Goal: Task Accomplishment & Management: Manage account settings

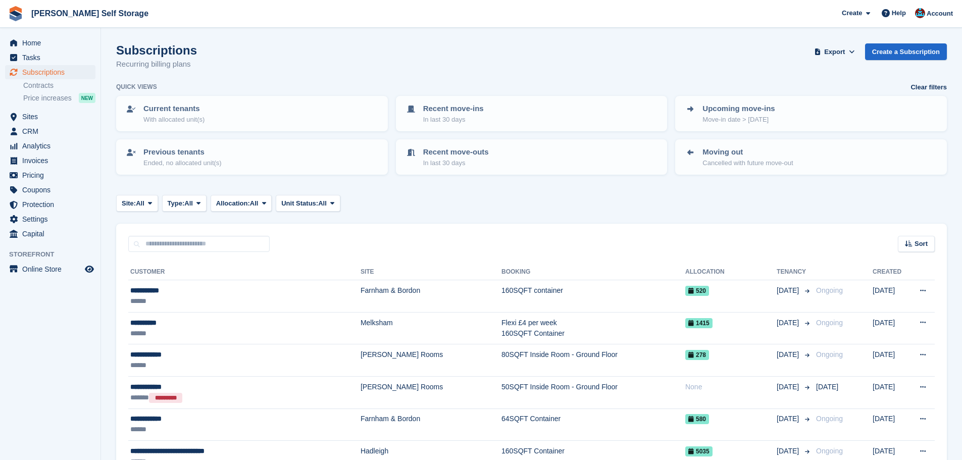
click at [210, 57] on div "Subscriptions Recurring billing plans Export Export Subscriptions Export a CSV …" at bounding box center [531, 62] width 831 height 39
click at [202, 47] on div "Subscriptions Recurring billing plans Export Export Subscriptions Export a CSV …" at bounding box center [531, 62] width 831 height 39
click at [258, 58] on div "Subscriptions Recurring billing plans Export Export Subscriptions Export a CSV …" at bounding box center [531, 62] width 831 height 39
click at [273, 63] on div "Subscriptions Recurring billing plans Export Export Subscriptions Export a CSV …" at bounding box center [531, 62] width 831 height 39
drag, startPoint x: 171, startPoint y: 48, endPoint x: 235, endPoint y: 67, distance: 66.7
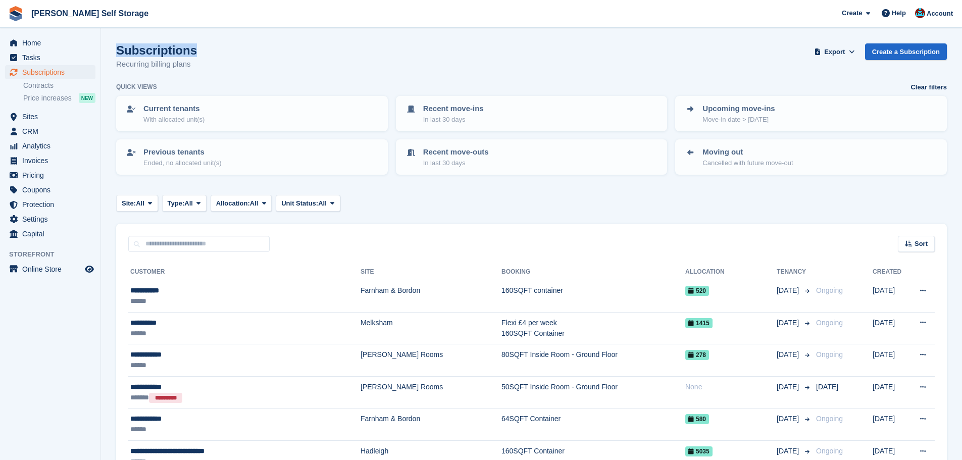
click at [252, 67] on div "Subscriptions Recurring billing plans Export Export Subscriptions Export a CSV …" at bounding box center [531, 62] width 831 height 39
drag, startPoint x: 192, startPoint y: 47, endPoint x: 164, endPoint y: 61, distance: 31.2
click at [151, 53] on div "Subscriptions Recurring billing plans Export Export Subscriptions Export a CSV …" at bounding box center [531, 62] width 831 height 39
click at [221, 65] on div "Subscriptions Recurring billing plans Export Export Subscriptions Export a CSV …" at bounding box center [531, 62] width 831 height 39
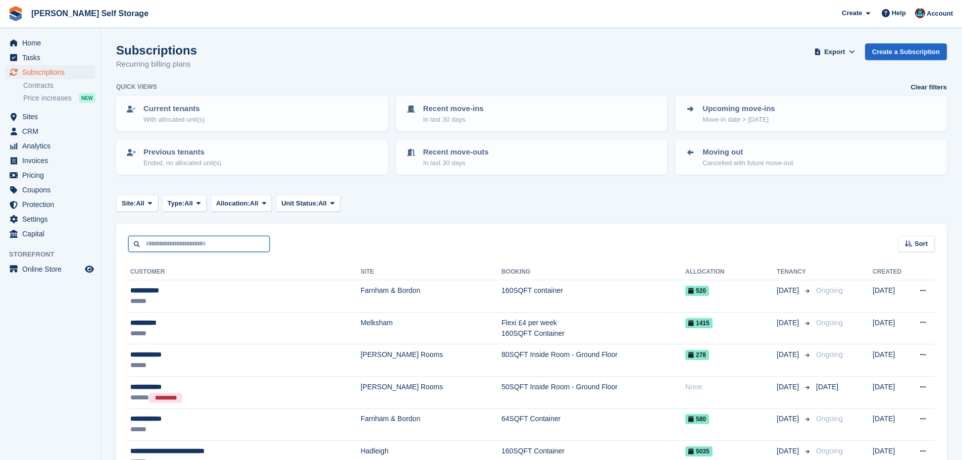
drag, startPoint x: 251, startPoint y: 239, endPoint x: 287, endPoint y: 226, distance: 39.0
click at [252, 236] on input "text" at bounding box center [198, 244] width 141 height 17
click at [346, 232] on div "Sort Sort by Customer name Date created Move in date Move out date Created (old…" at bounding box center [531, 238] width 831 height 29
click at [238, 251] on input "text" at bounding box center [198, 244] width 141 height 17
click at [353, 245] on div "Sort Sort by Customer name Date created Move in date Move out date Created (old…" at bounding box center [531, 238] width 831 height 29
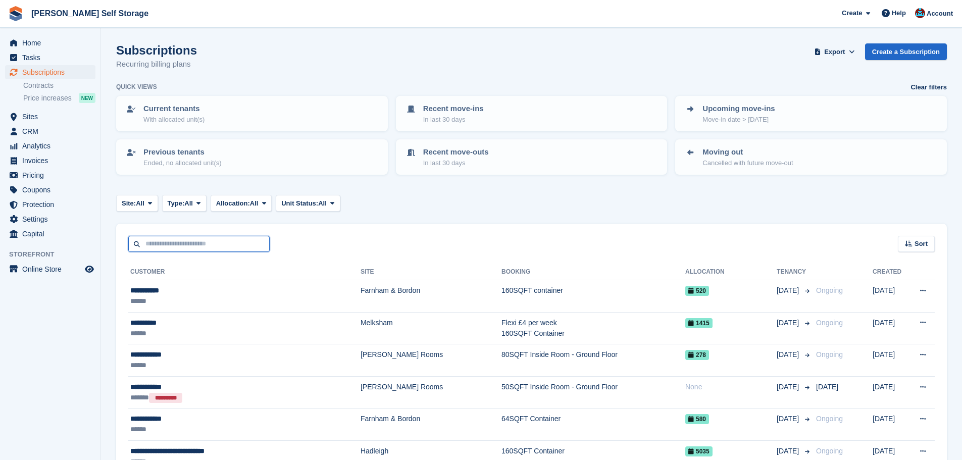
click at [256, 246] on input "text" at bounding box center [198, 244] width 141 height 17
click at [318, 237] on div "Sort Sort by Customer name Date created Move in date Move out date Created (old…" at bounding box center [531, 238] width 831 height 29
click at [223, 241] on input "text" at bounding box center [198, 244] width 141 height 17
click at [345, 238] on div "Sort Sort by Customer name Date created Move in date Move out date Created (old…" at bounding box center [531, 238] width 831 height 29
click at [230, 238] on input "text" at bounding box center [198, 244] width 141 height 17
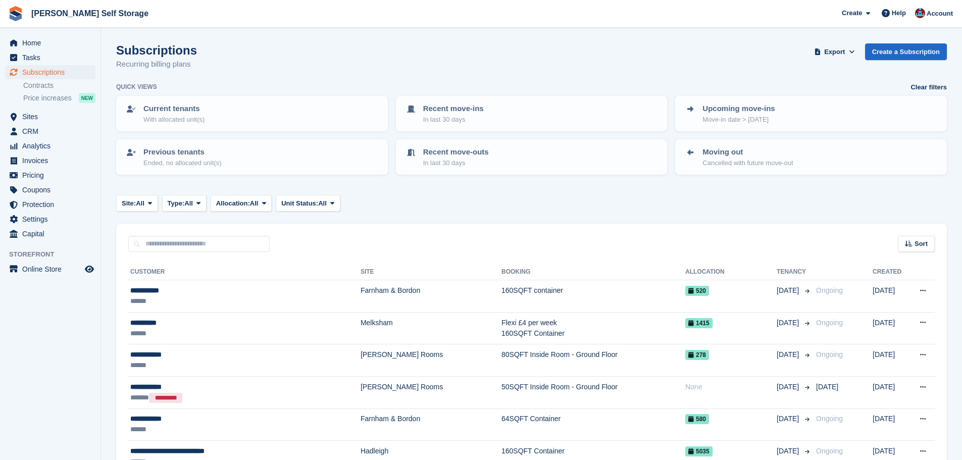
click at [382, 245] on div "Sort Sort by Customer name Date created Move in date Move out date Created (old…" at bounding box center [531, 238] width 831 height 29
click at [250, 248] on input "text" at bounding box center [198, 244] width 141 height 17
click at [322, 247] on div "Sort Sort by Customer name Date created Move in date Move out date Created (old…" at bounding box center [531, 238] width 831 height 29
click at [263, 245] on input "text" at bounding box center [198, 244] width 141 height 17
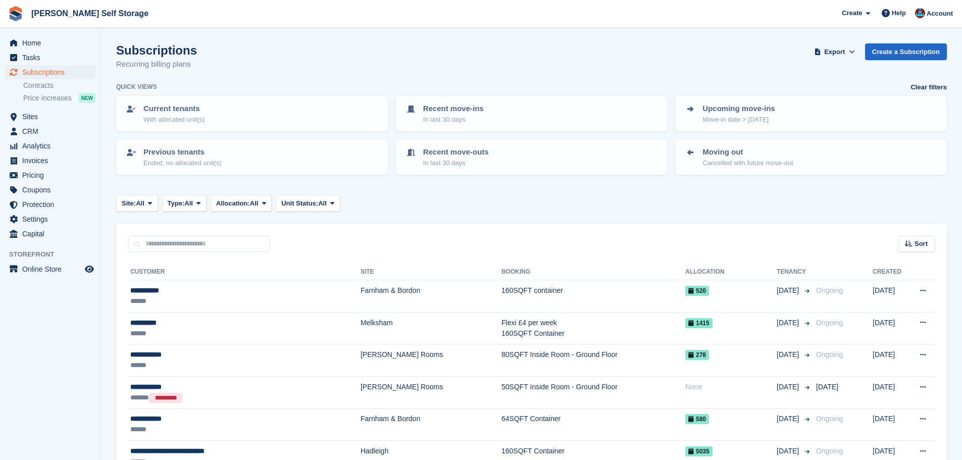
click at [301, 238] on div "Sort Sort by Customer name Date created Move in date Move out date Created (old…" at bounding box center [531, 238] width 831 height 29
click at [257, 238] on input "text" at bounding box center [198, 244] width 141 height 17
click at [326, 240] on div "Sort Sort by Customer name Date created Move in date Move out date Created (old…" at bounding box center [531, 238] width 831 height 29
click at [263, 237] on input "text" at bounding box center [198, 244] width 141 height 17
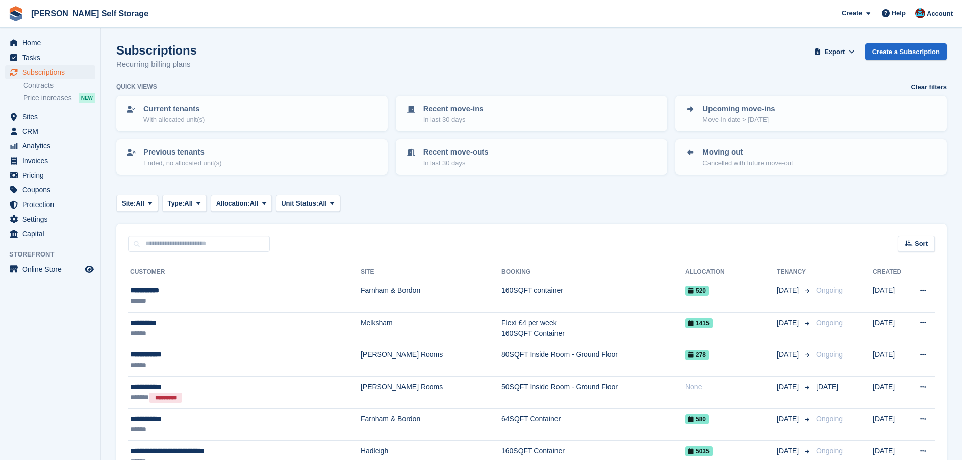
click at [337, 245] on div "Sort Sort by Customer name Date created Move in date Move out date Created (old…" at bounding box center [531, 238] width 831 height 29
drag, startPoint x: 50, startPoint y: 118, endPoint x: 66, endPoint y: 137, distance: 24.7
click at [50, 118] on span "Sites" at bounding box center [52, 117] width 61 height 14
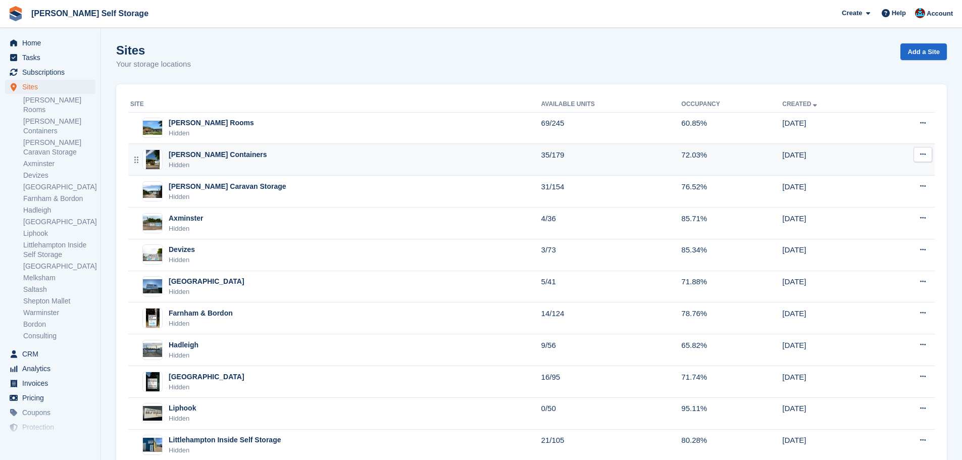
click at [211, 148] on td "Alton Containers Hidden" at bounding box center [334, 160] width 413 height 32
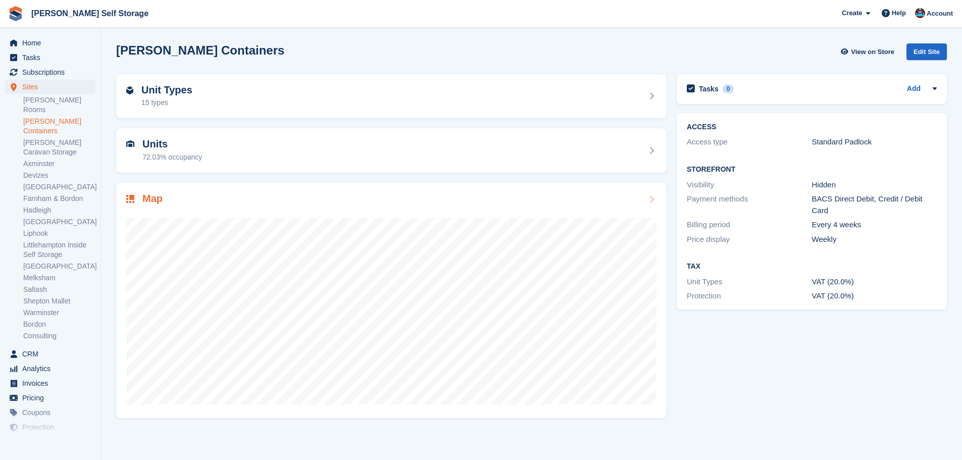
click at [146, 202] on h2 "Map" at bounding box center [152, 199] width 20 height 12
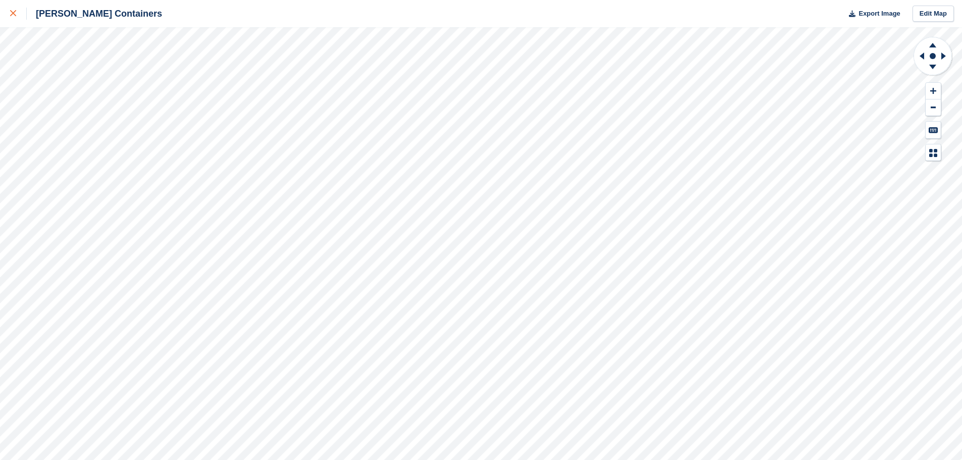
click at [14, 19] on div at bounding box center [18, 14] width 17 height 12
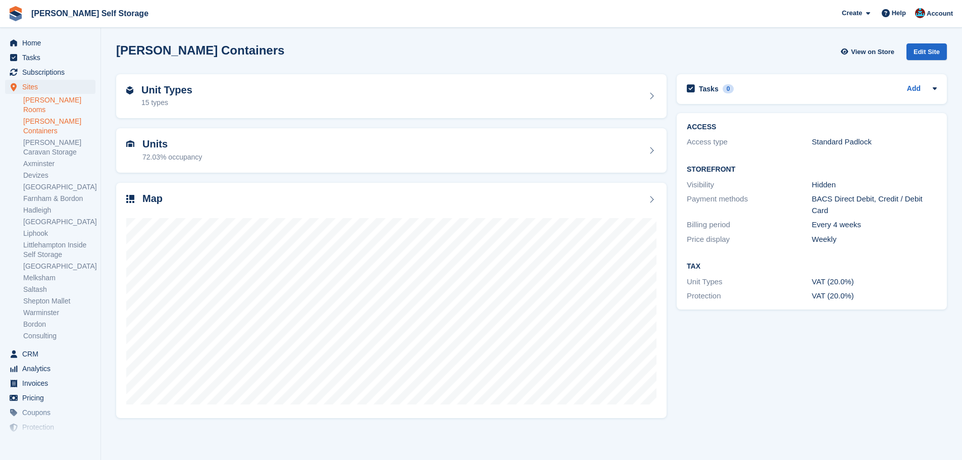
click at [64, 102] on link "[PERSON_NAME] Rooms" at bounding box center [59, 104] width 72 height 19
click at [141, 201] on div "Map" at bounding box center [144, 200] width 36 height 14
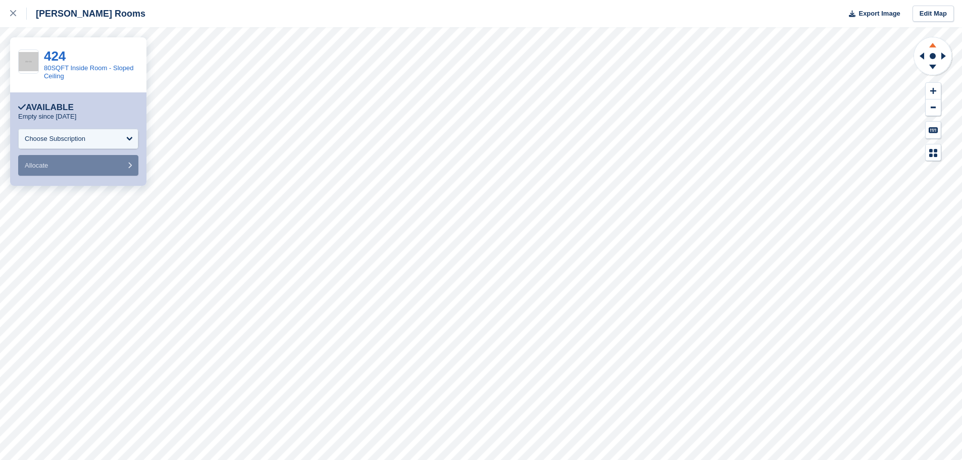
click at [932, 48] on icon at bounding box center [933, 43] width 26 height 13
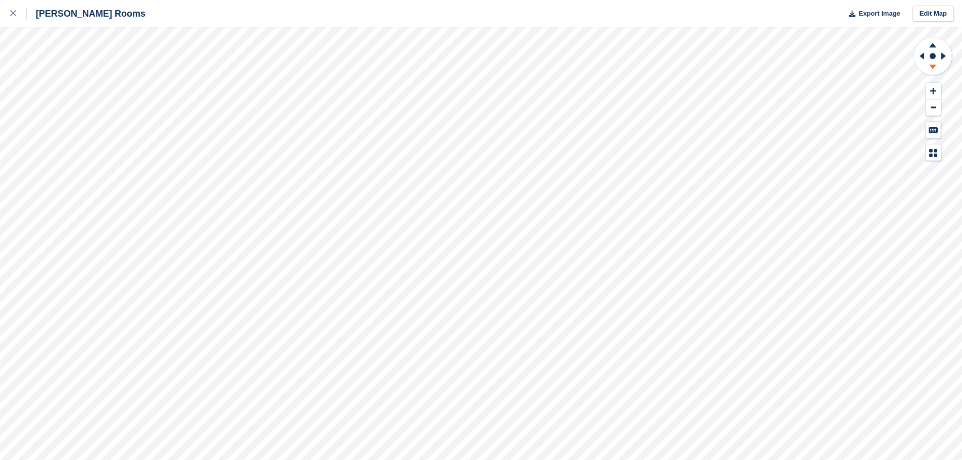
click at [935, 69] on icon at bounding box center [933, 68] width 26 height 13
click at [8, 17] on link at bounding box center [13, 13] width 27 height 27
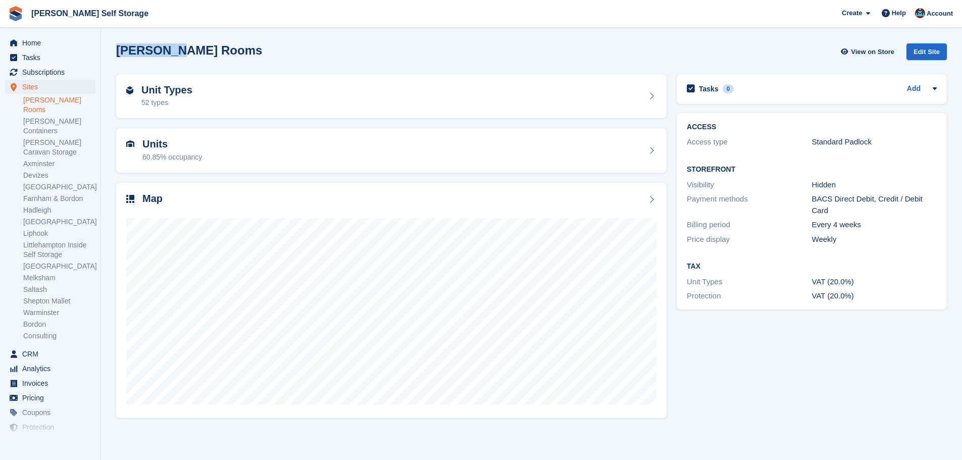
drag, startPoint x: 119, startPoint y: 48, endPoint x: 203, endPoint y: 51, distance: 84.4
click at [190, 50] on div "Alton Rooms View on Store Edit Site" at bounding box center [531, 51] width 831 height 17
drag, startPoint x: 222, startPoint y: 50, endPoint x: 230, endPoint y: 49, distance: 8.6
click at [222, 49] on div "Alton Rooms View on Store Edit Site" at bounding box center [531, 51] width 831 height 17
click at [234, 49] on div "Alton Rooms View on Store Edit Site" at bounding box center [531, 51] width 831 height 17
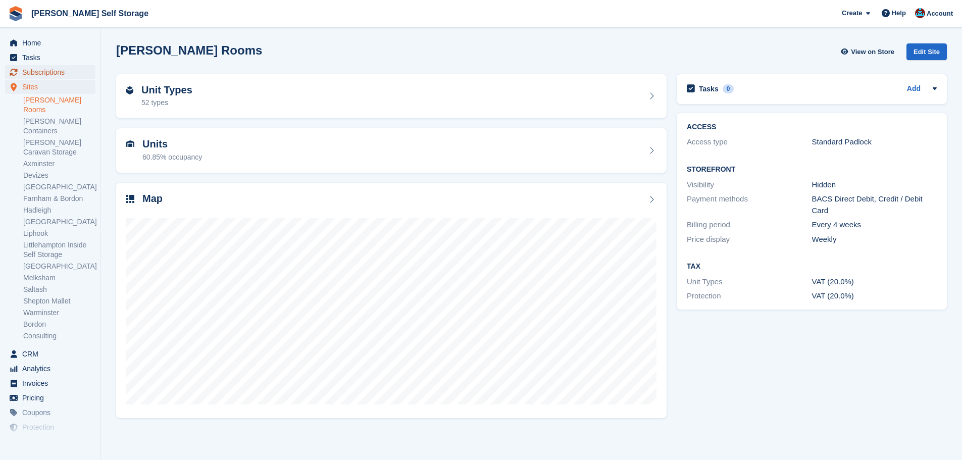
click at [59, 69] on span "Subscriptions" at bounding box center [52, 72] width 61 height 14
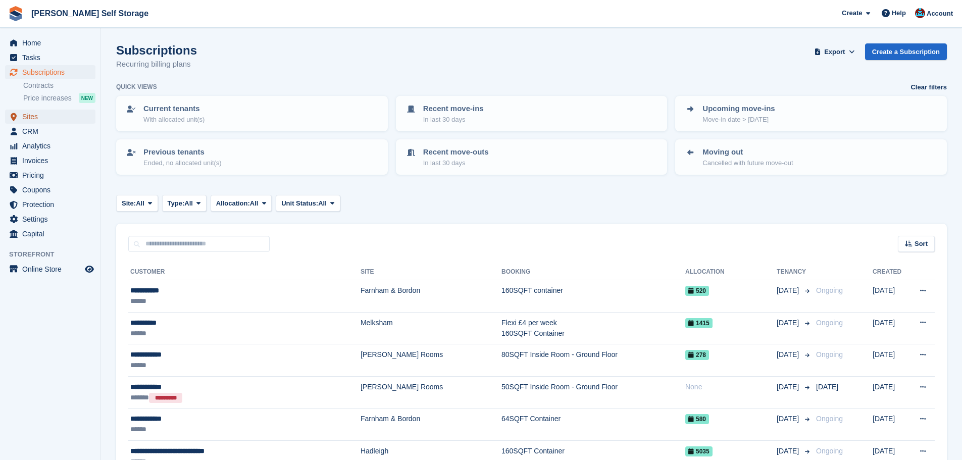
click at [44, 116] on span "Sites" at bounding box center [52, 117] width 61 height 14
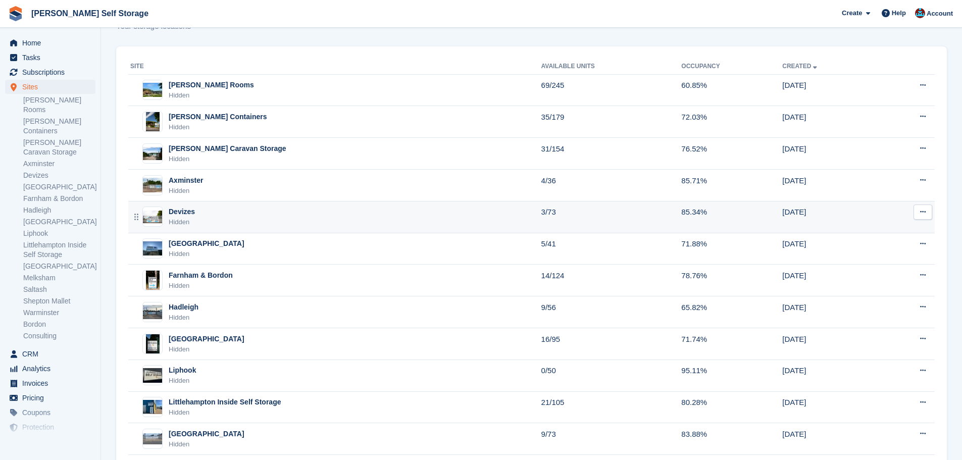
scroll to position [152, 0]
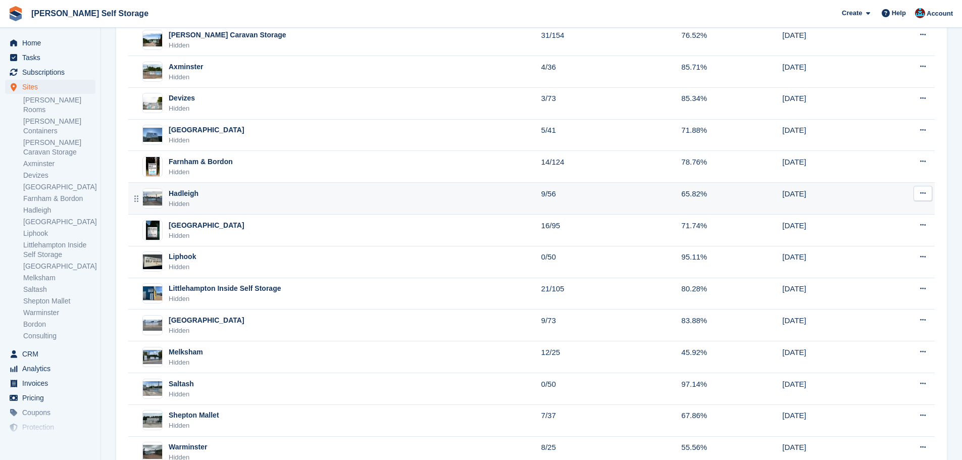
click at [215, 195] on div "Hadleigh Hidden" at bounding box center [335, 198] width 411 height 21
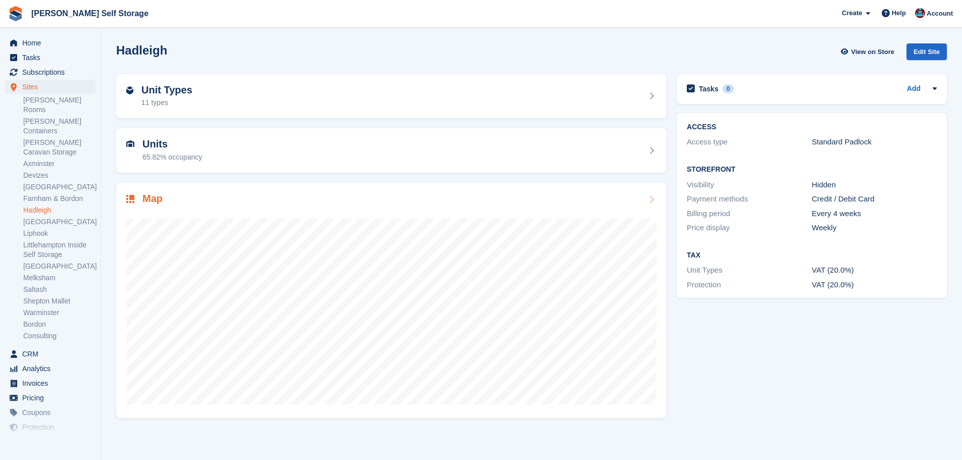
click at [146, 193] on h2 "Map" at bounding box center [152, 199] width 20 height 12
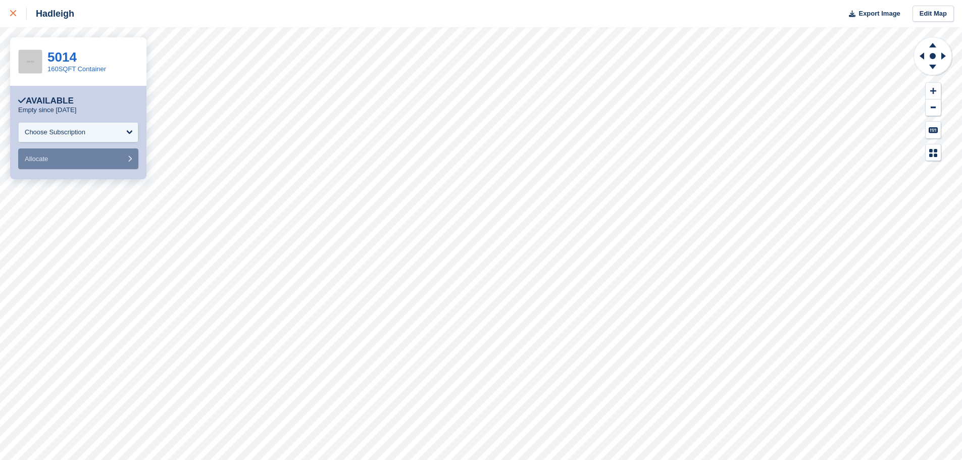
click at [14, 8] on div at bounding box center [18, 14] width 17 height 12
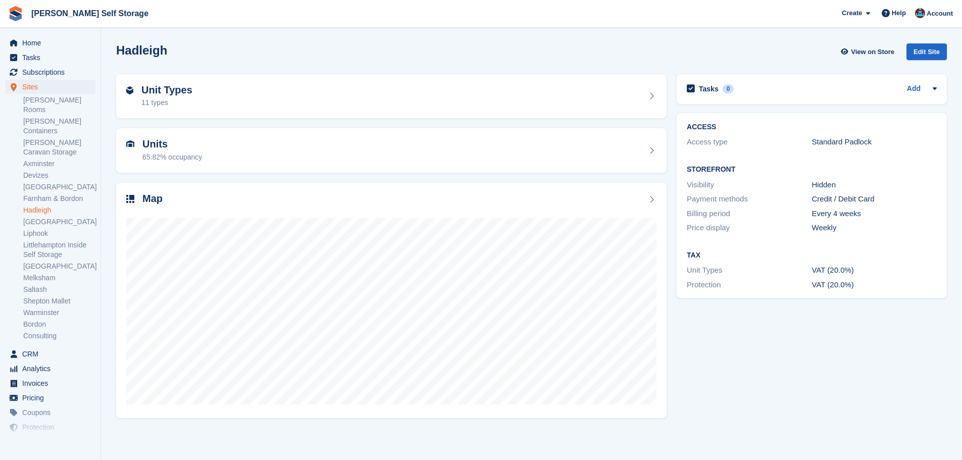
click at [564, 53] on div "Hadleigh View on Store Edit Site" at bounding box center [531, 51] width 831 height 17
click at [42, 75] on span "Subscriptions" at bounding box center [52, 72] width 61 height 14
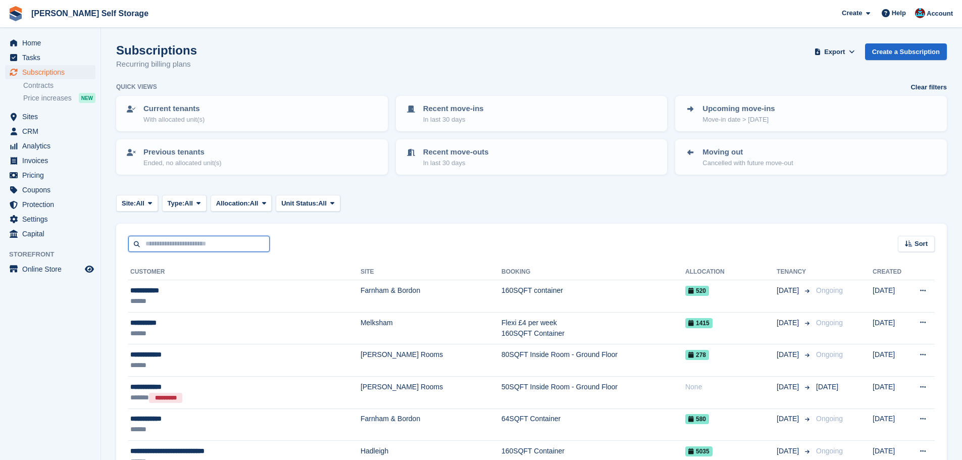
click at [228, 244] on input "text" at bounding box center [198, 244] width 141 height 17
type input "*****"
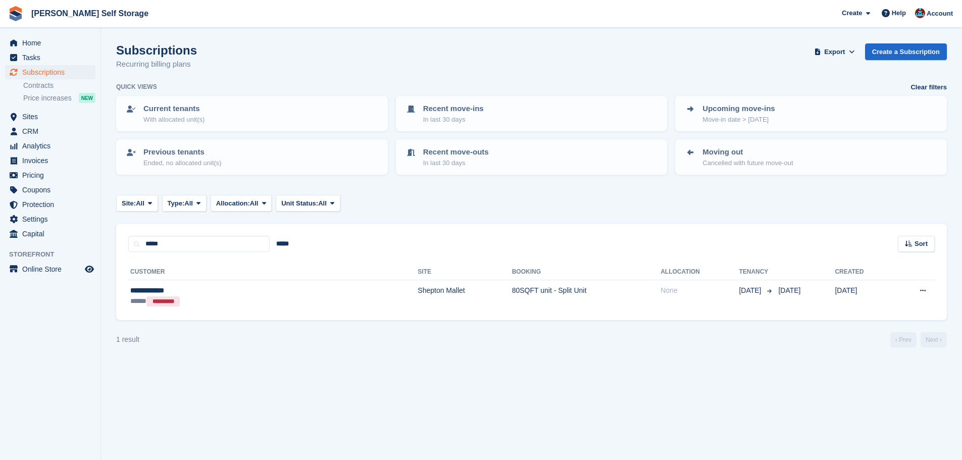
click at [205, 232] on div "***** ***** Sort Sort by Customer name Date created Move in date Move out date …" at bounding box center [531, 238] width 831 height 29
click at [195, 244] on input "*****" at bounding box center [198, 244] width 141 height 17
type input "****"
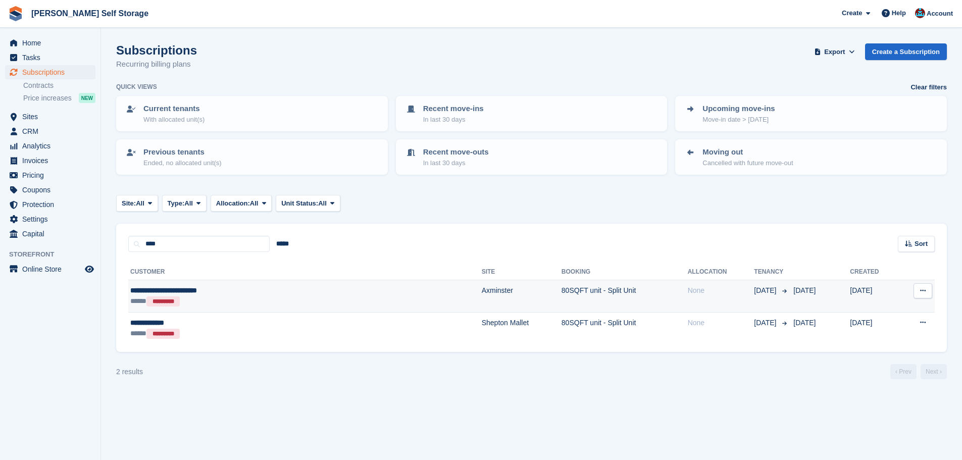
click at [279, 299] on div "***** *********" at bounding box center [233, 301] width 207 height 11
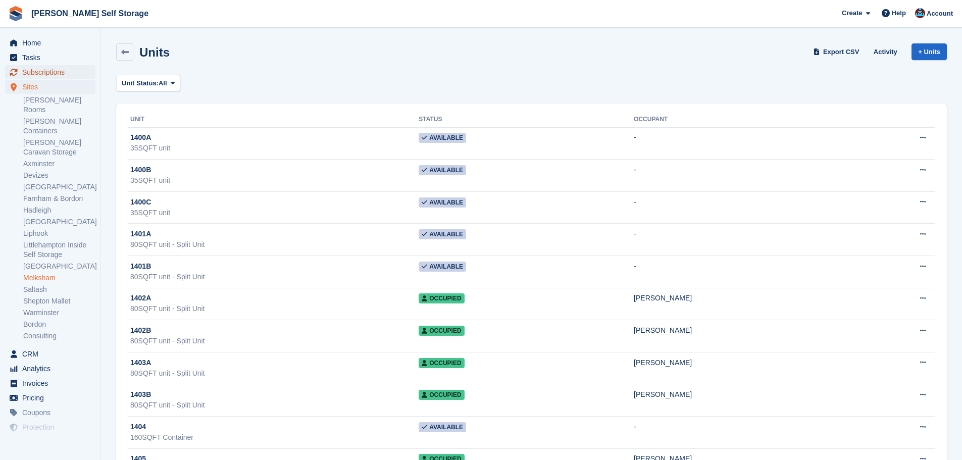
click at [44, 65] on span "Subscriptions" at bounding box center [52, 72] width 61 height 14
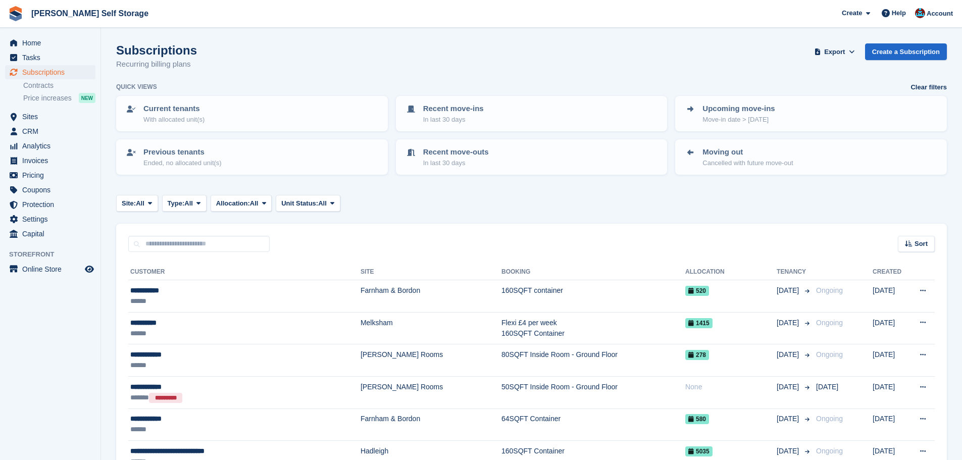
click at [391, 72] on div "Subscriptions Recurring billing plans Export Export Subscriptions Export a CSV …" at bounding box center [531, 62] width 831 height 39
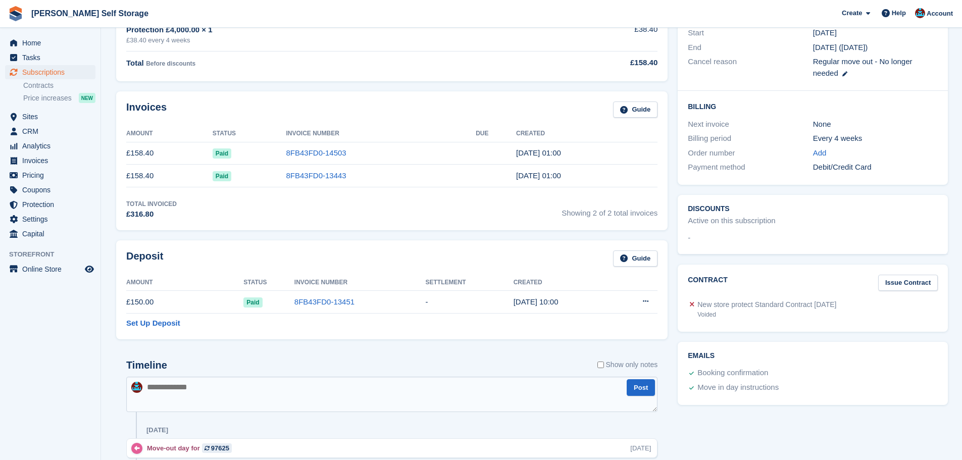
scroll to position [202, 0]
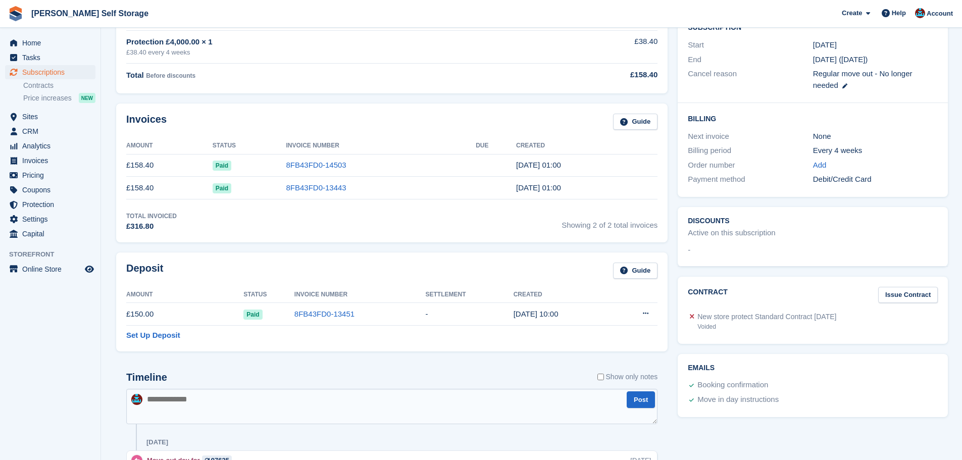
click at [357, 245] on div "Invoices Guide Amount Status Invoice Number Due Created £158.40 Paid 8FB43FD0-1…" at bounding box center [392, 173] width 562 height 149
click at [360, 243] on div "Invoices Guide Amount Status Invoice Number Due Created £158.40 Paid 8FB43FD0-1…" at bounding box center [392, 173] width 562 height 149
click at [369, 243] on div "Invoices Guide Amount Status Invoice Number Due Created £158.40 Paid 8FB43FD0-1…" at bounding box center [392, 173] width 562 height 149
click at [370, 243] on div "Invoices Guide Amount Status Invoice Number Due Created £158.40 Paid 8FB43FD0-1…" at bounding box center [392, 173] width 562 height 149
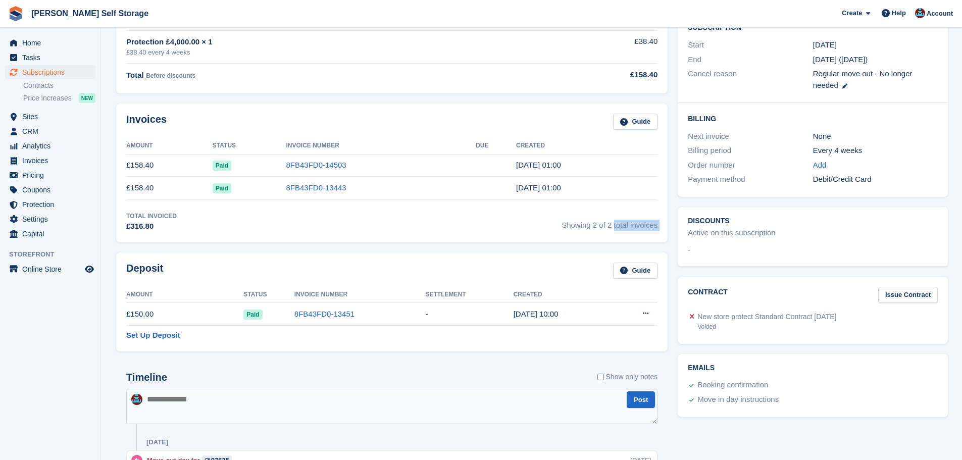
click at [370, 243] on div "Invoices Guide Amount Status Invoice Number Due Created £158.40 Paid 8FB43FD0-1…" at bounding box center [392, 173] width 562 height 149
click at [383, 243] on div "Invoices Guide Amount Status Invoice Number Due Created £158.40 Paid 8FB43FD0-1…" at bounding box center [392, 173] width 562 height 149
click at [387, 243] on div "Invoices Guide Amount Status Invoice Number Due Created £158.40 Paid 8FB43FD0-1…" at bounding box center [392, 173] width 562 height 149
click at [388, 243] on div "Invoices Guide Amount Status Invoice Number Due Created £158.40 Paid 8FB43FD0-1…" at bounding box center [392, 173] width 562 height 149
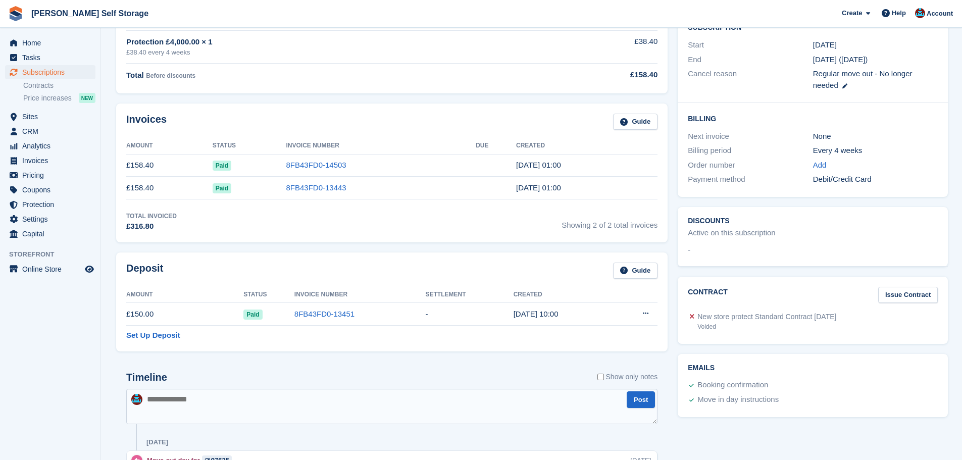
scroll to position [0, 0]
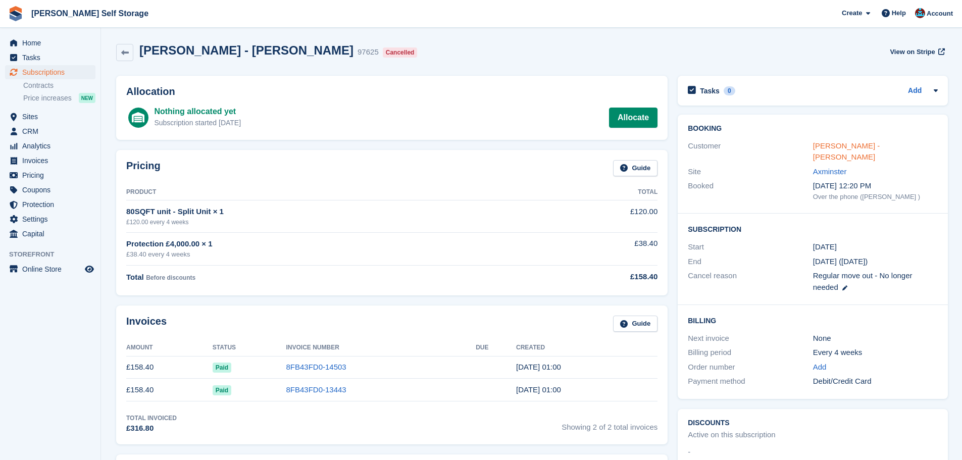
click at [836, 144] on link "Rosemary Hole - Nigel Hole" at bounding box center [846, 151] width 67 height 20
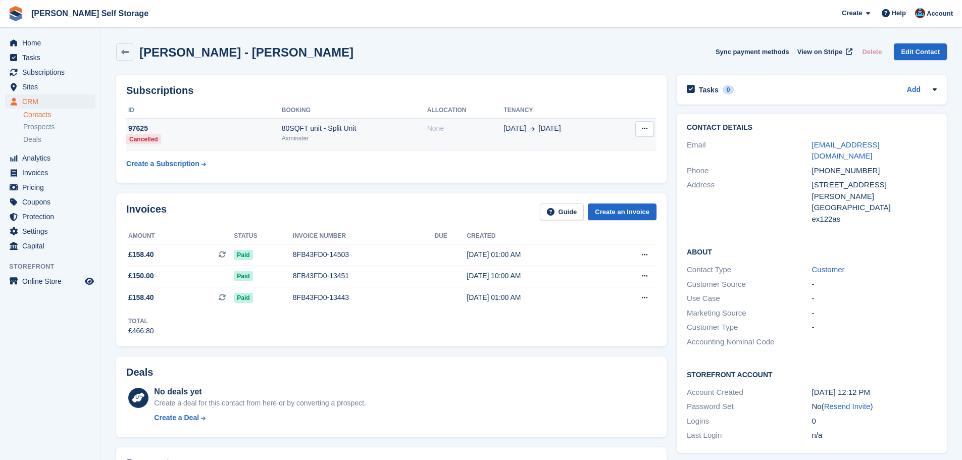
click at [310, 131] on div "80SQFT unit - Split Unit" at bounding box center [354, 128] width 145 height 11
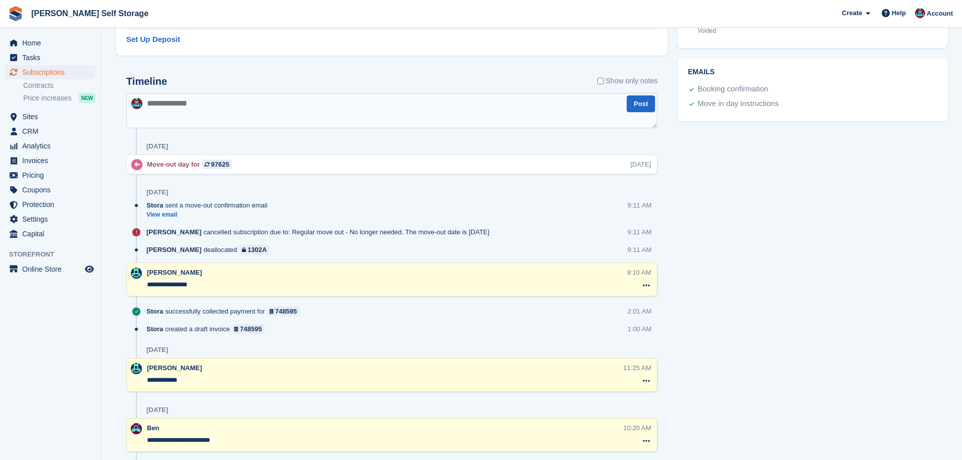
scroll to position [480, 0]
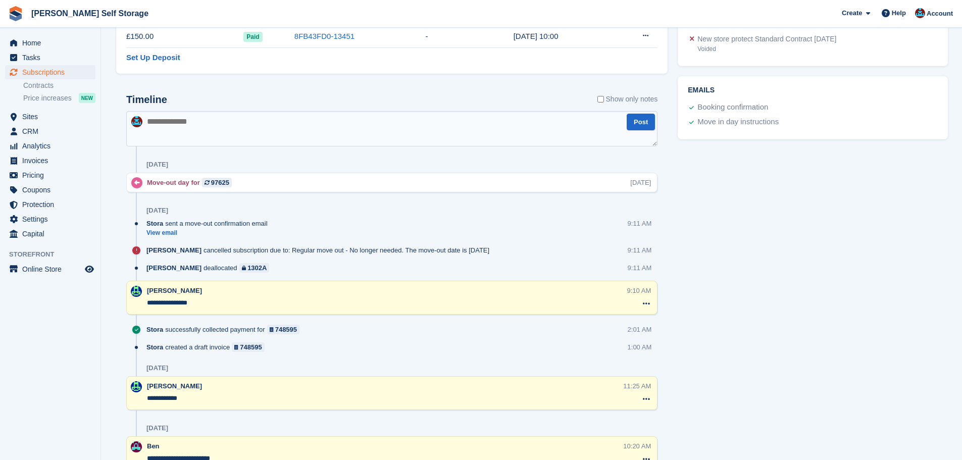
drag, startPoint x: 175, startPoint y: 137, endPoint x: 174, endPoint y: 131, distance: 6.6
click at [174, 131] on textarea at bounding box center [391, 128] width 531 height 35
type textarea "**********"
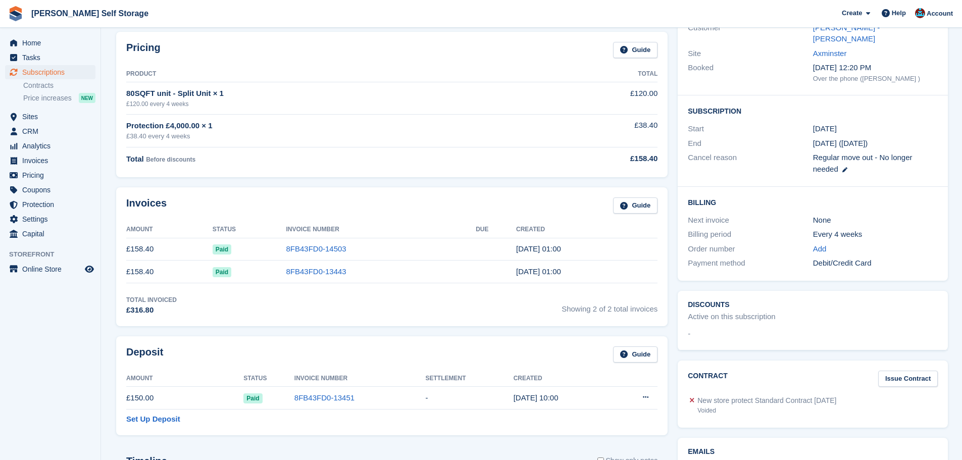
scroll to position [152, 0]
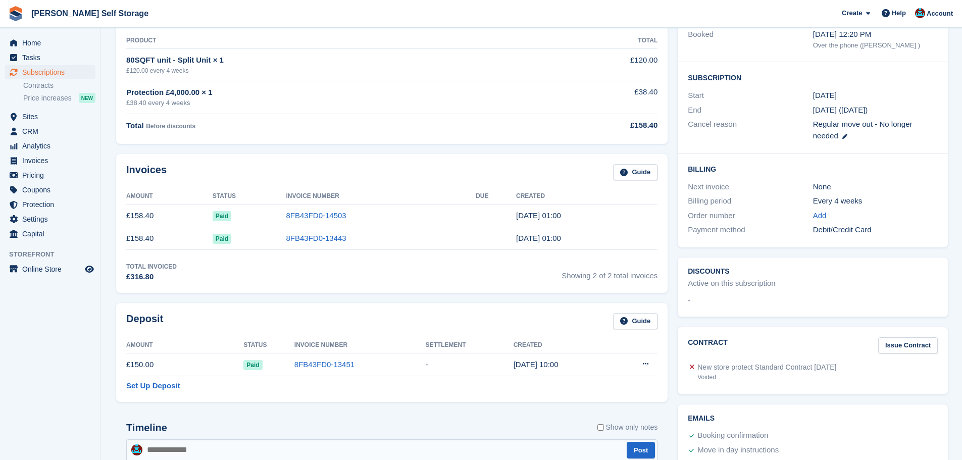
click at [365, 294] on div "Invoices Guide Amount Status Invoice Number Due Created £158.40 Paid 8FB43FD0-1…" at bounding box center [392, 223] width 562 height 149
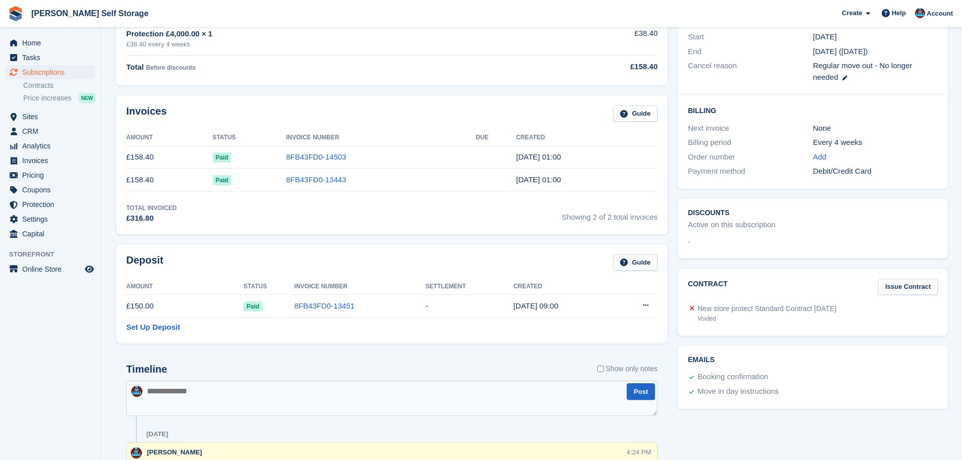
scroll to position [202, 0]
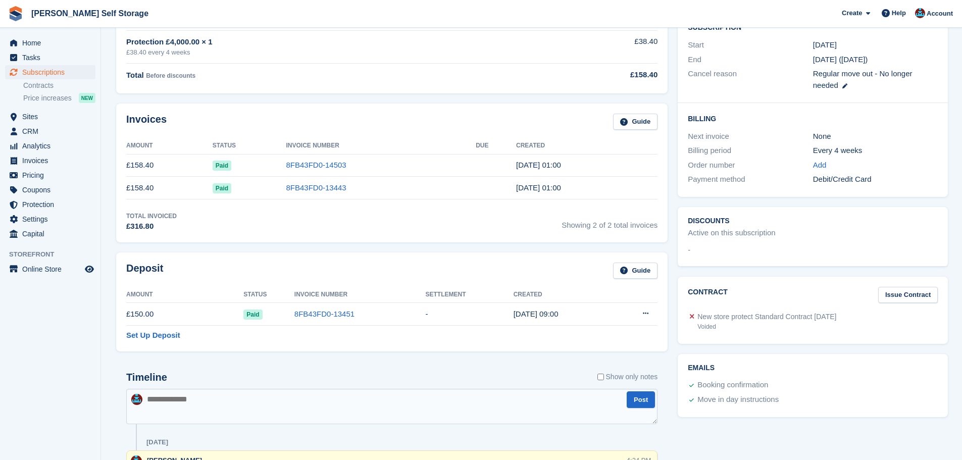
click at [383, 248] on div "Deposit Guide Amount Status Invoice Number Settlement Created £150.00 Paid 8FB4…" at bounding box center [392, 302] width 562 height 109
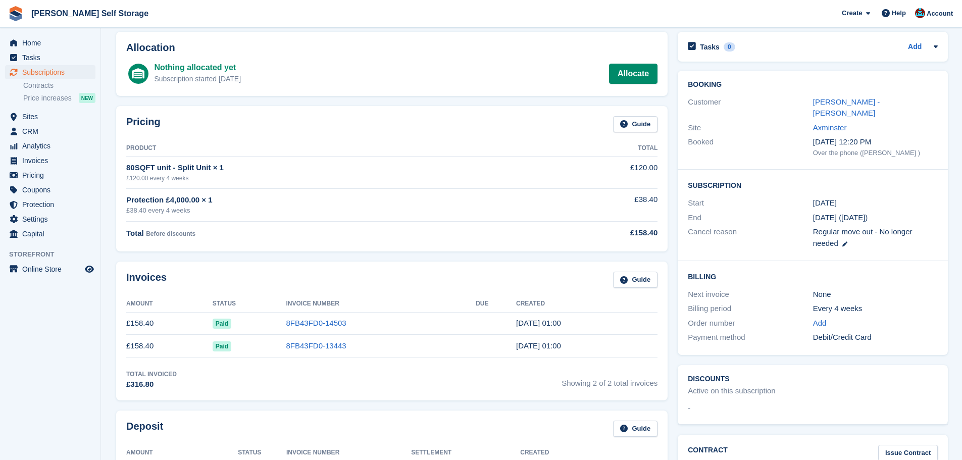
scroll to position [0, 0]
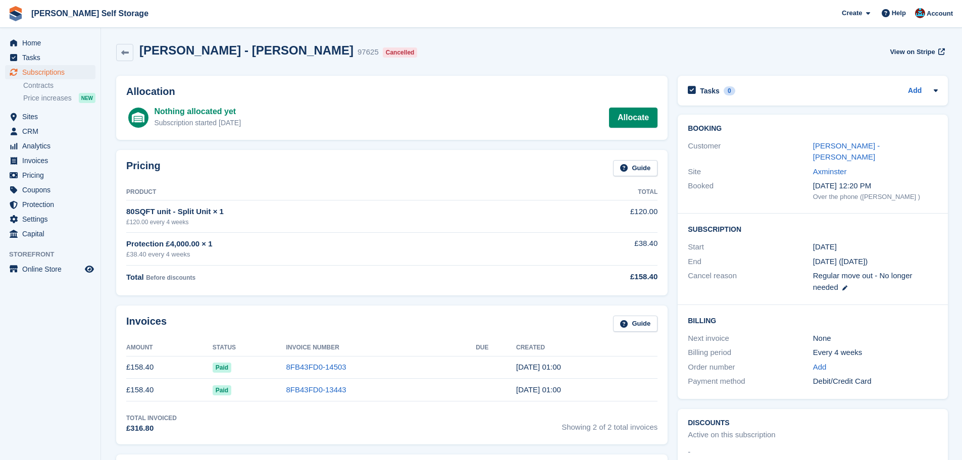
click at [62, 79] on ul "Subscriptions Subscriptions" at bounding box center [50, 72] width 101 height 15
click at [60, 74] on span "Subscriptions" at bounding box center [52, 72] width 61 height 14
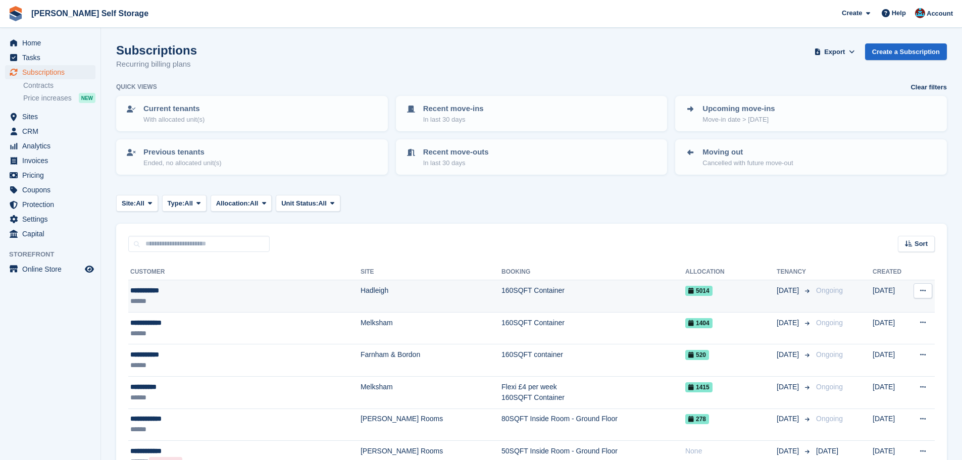
click at [216, 289] on div "**********" at bounding box center [222, 290] width 185 height 11
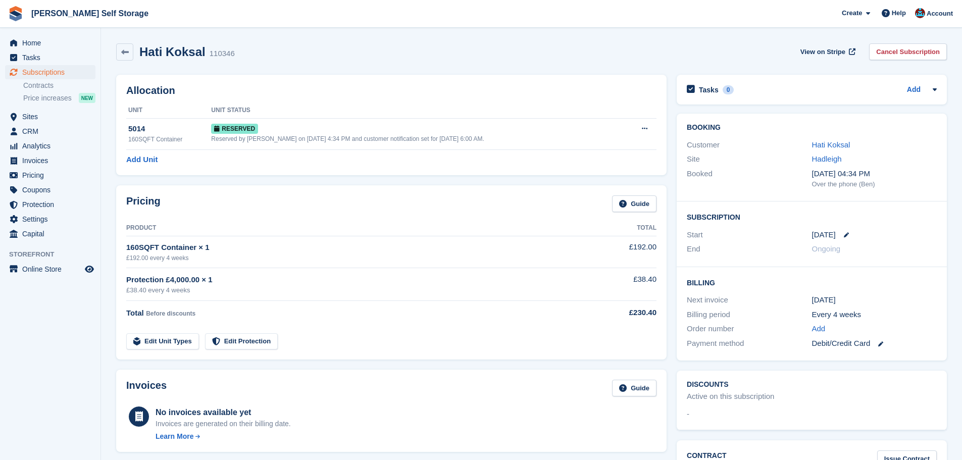
click at [304, 184] on div "Pricing Guide Product Total 160SQFT Container × 1 £192.00 every 4 weeks £192.00…" at bounding box center [391, 272] width 561 height 184
click at [304, 183] on div "Pricing Guide Product Total 160SQFT Container × 1 £192.00 every 4 weeks £192.00…" at bounding box center [391, 272] width 561 height 184
click at [301, 177] on div "Allocation Unit Unit Status 5014 160SQFT Container Reserved Reserved by Ben on …" at bounding box center [391, 125] width 561 height 111
click at [72, 73] on span "Subscriptions" at bounding box center [52, 72] width 61 height 14
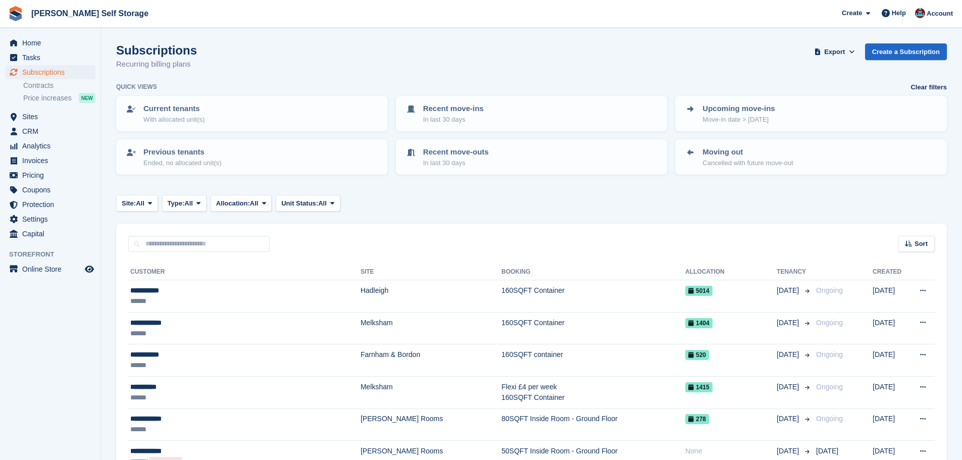
click at [446, 232] on div "Sort Sort by Customer name Date created Move in date Move out date Created (old…" at bounding box center [531, 238] width 831 height 29
click at [651, 237] on div "Sort Sort by Customer name Date created Move in date Move out date Created (old…" at bounding box center [531, 238] width 831 height 29
drag, startPoint x: 131, startPoint y: 270, endPoint x: 900, endPoint y: 271, distance: 768.8
click at [900, 271] on tr "Customer Site Booking Allocation Tenancy Created" at bounding box center [531, 272] width 807 height 16
click at [802, 248] on div "Sort Sort by Customer name Date created Move in date Move out date Created (old…" at bounding box center [531, 238] width 831 height 29
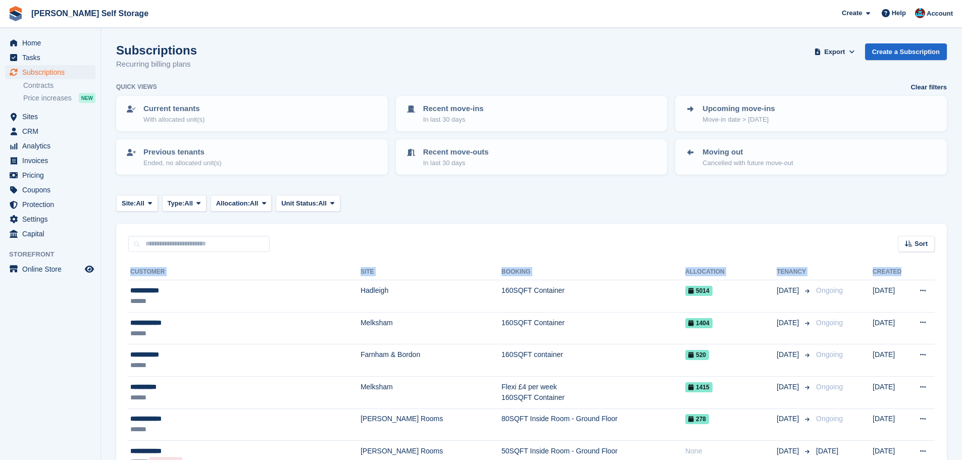
drag, startPoint x: 131, startPoint y: 268, endPoint x: 918, endPoint y: 278, distance: 786.6
click at [918, 278] on tr "Customer Site Booking Allocation Tenancy Created" at bounding box center [531, 272] width 807 height 16
click at [802, 244] on div "Sort Sort by Customer name Date created Move in date Move out date Created (old…" at bounding box center [531, 238] width 831 height 29
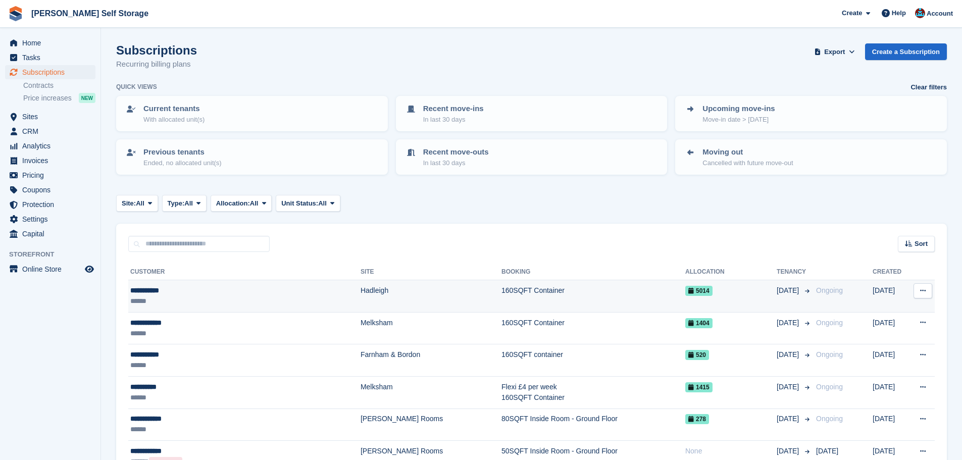
click at [382, 304] on td "Hadleigh" at bounding box center [431, 296] width 141 height 32
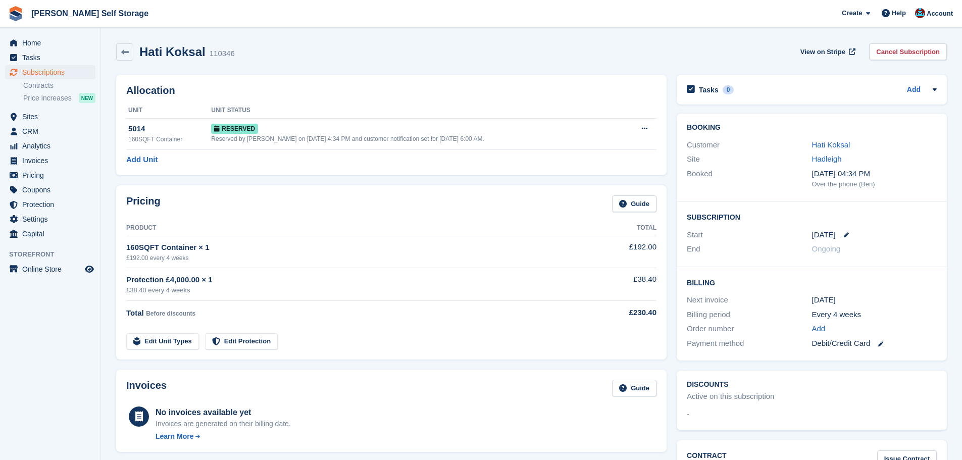
click at [351, 177] on div "Allocation Unit Unit Status 5014 160SQFT Container Reserved Reserved by Ben on …" at bounding box center [391, 125] width 561 height 111
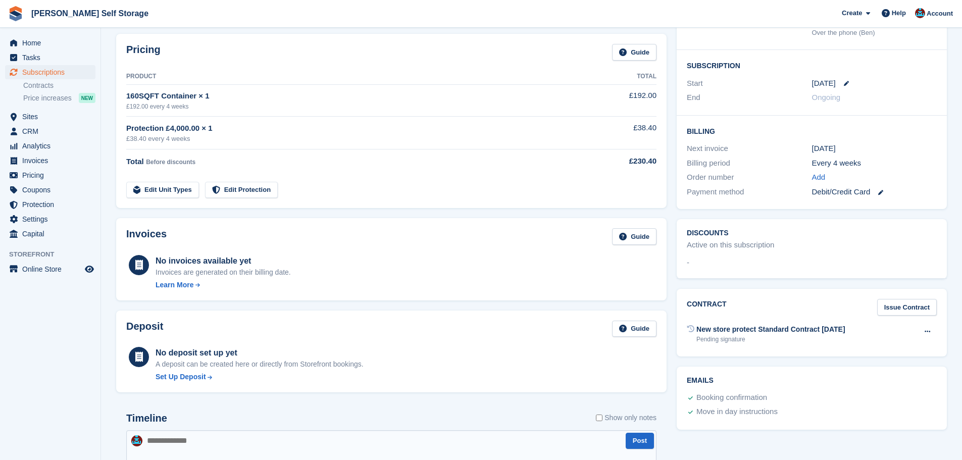
scroll to position [202, 0]
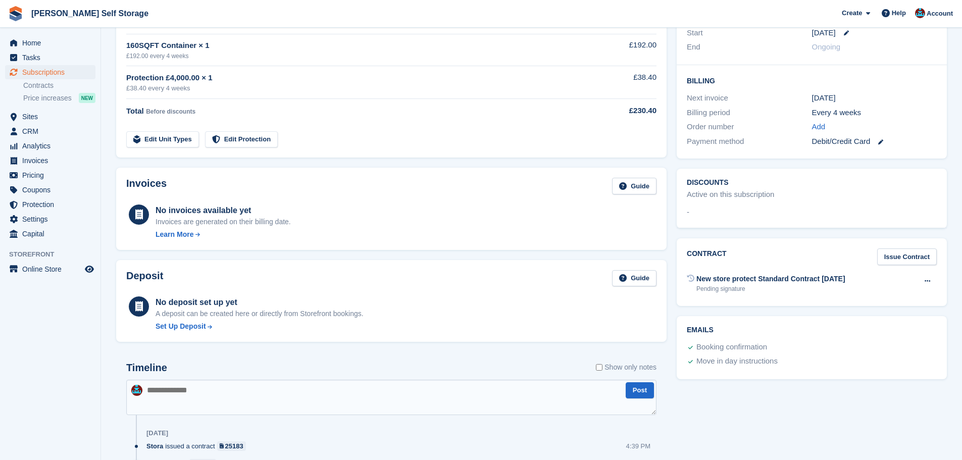
click at [412, 157] on div "Pricing Guide Product Total 160SQFT Container × 1 £192.00 every 4 weeks £192.00…" at bounding box center [391, 70] width 551 height 174
click at [414, 158] on div "Pricing Guide Product Total 160SQFT Container × 1 £192.00 every 4 weeks £192.00…" at bounding box center [391, 70] width 561 height 184
click at [338, 158] on div "Pricing Guide Product Total 160SQFT Container × 1 £192.00 every 4 weeks £192.00…" at bounding box center [391, 70] width 561 height 184
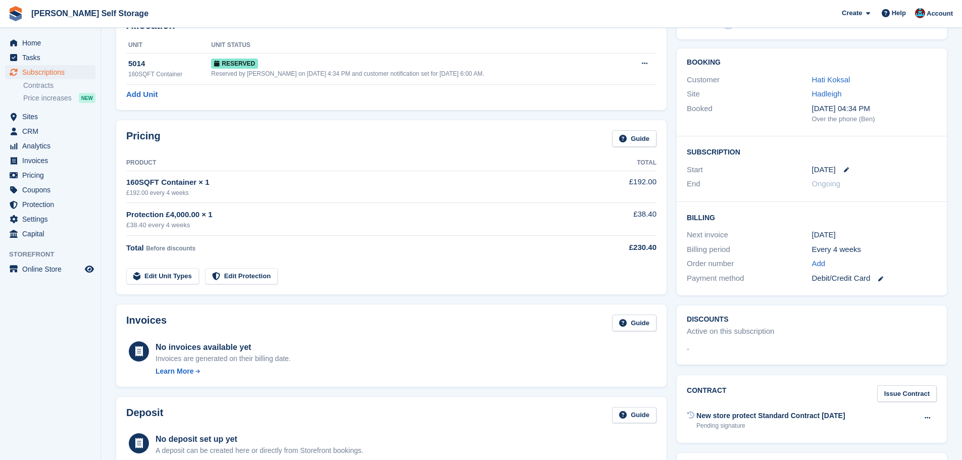
scroll to position [0, 0]
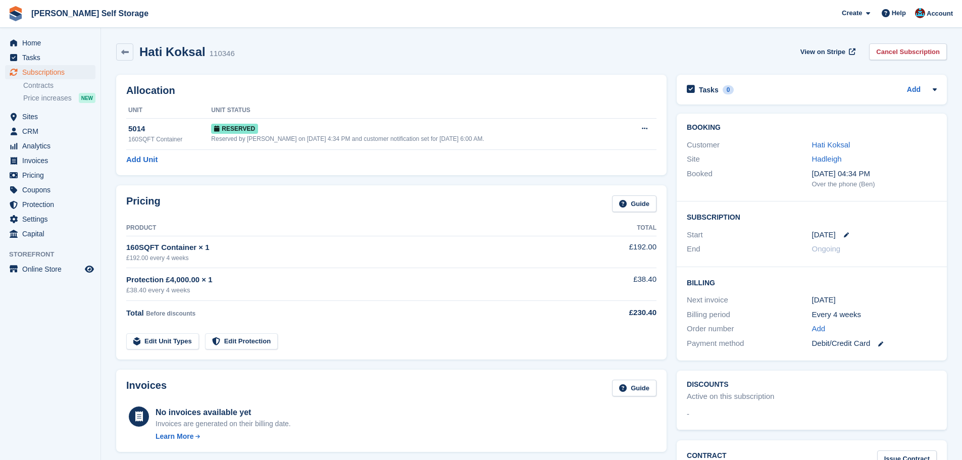
click at [134, 53] on div "Hati Koksal 110346" at bounding box center [184, 52] width 102 height 15
click at [127, 51] on icon at bounding box center [125, 52] width 8 height 8
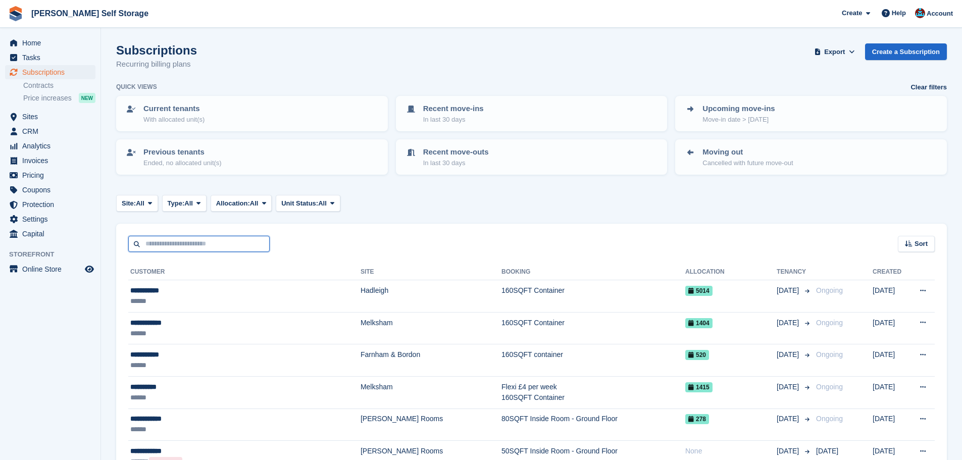
click at [241, 244] on input "text" at bounding box center [198, 244] width 141 height 17
drag, startPoint x: 329, startPoint y: 251, endPoint x: 307, endPoint y: 250, distance: 22.2
click at [330, 251] on div "Sort Sort by Customer name Date created Move in date Move out date Created (old…" at bounding box center [531, 238] width 831 height 29
click at [258, 250] on input "text" at bounding box center [198, 244] width 141 height 17
click at [327, 250] on div "Sort Sort by Customer name Date created Move in date Move out date Created (old…" at bounding box center [531, 238] width 831 height 29
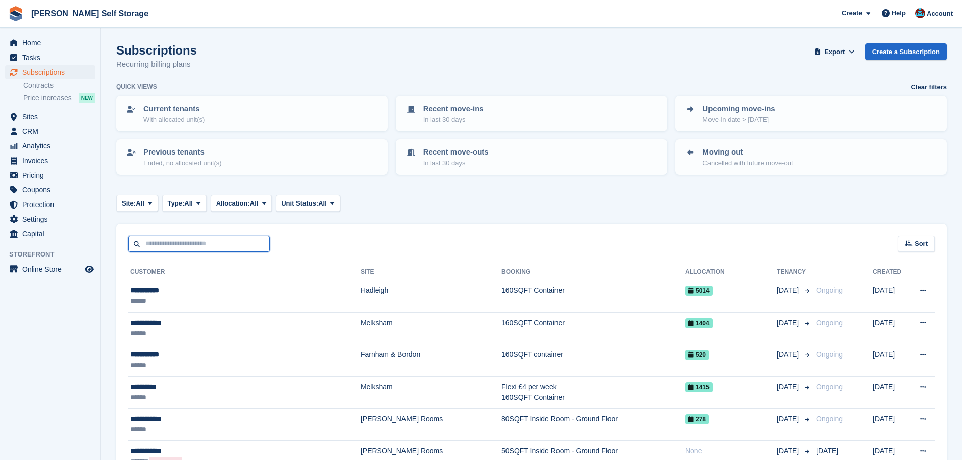
click at [229, 246] on input "text" at bounding box center [198, 244] width 141 height 17
drag, startPoint x: 338, startPoint y: 251, endPoint x: 318, endPoint y: 251, distance: 19.7
click at [328, 251] on div "Sort Sort by Customer name Date created Move in date Move out date Created (old…" at bounding box center [531, 238] width 831 height 29
click at [231, 251] on input "text" at bounding box center [198, 244] width 141 height 17
drag, startPoint x: 333, startPoint y: 252, endPoint x: 317, endPoint y: 252, distance: 16.2
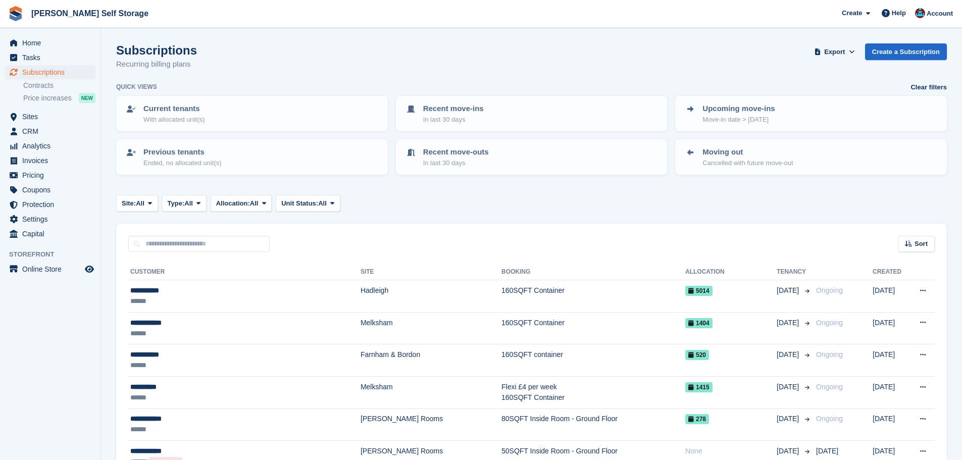
click at [259, 251] on input "text" at bounding box center [198, 244] width 141 height 17
click at [378, 250] on div "Sort Sort by Customer name Date created Move in date Move out date Created (old…" at bounding box center [531, 238] width 831 height 29
click at [357, 229] on div "Sort Sort by Customer name Date created Move in date Move out date Created (old…" at bounding box center [531, 238] width 831 height 29
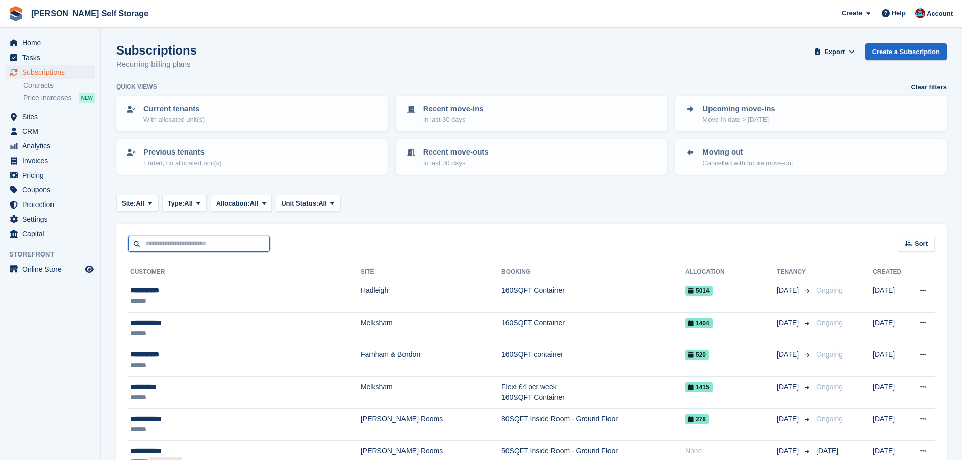
click at [266, 249] on input "text" at bounding box center [198, 244] width 141 height 17
click at [203, 247] on input "text" at bounding box center [198, 244] width 141 height 17
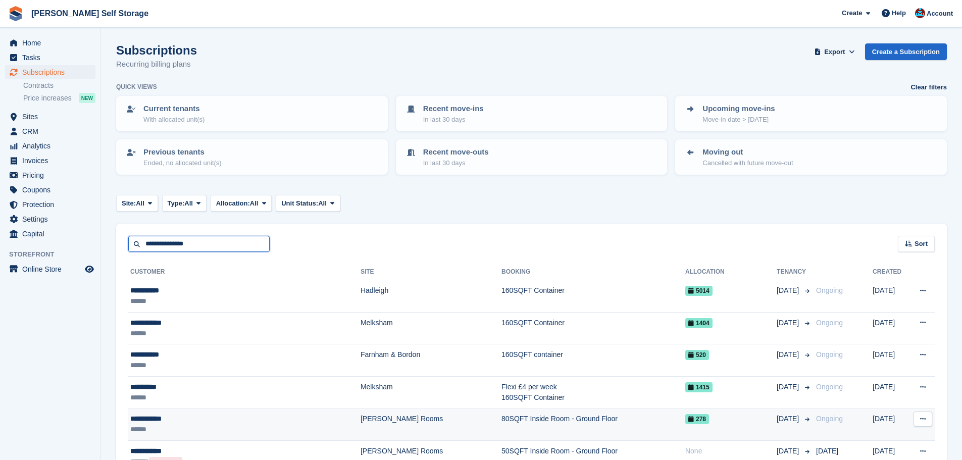
type input "**********"
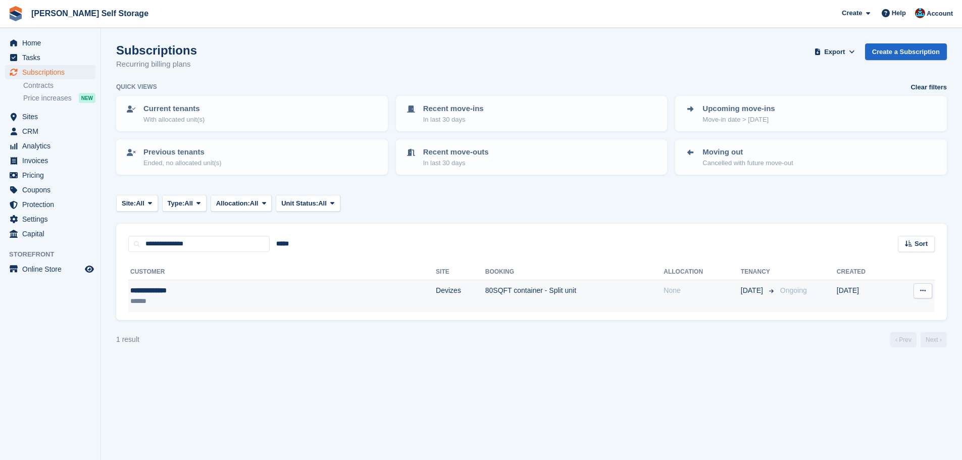
drag, startPoint x: 343, startPoint y: 288, endPoint x: 357, endPoint y: 306, distance: 21.9
click at [436, 288] on td "Devizes" at bounding box center [461, 296] width 50 height 32
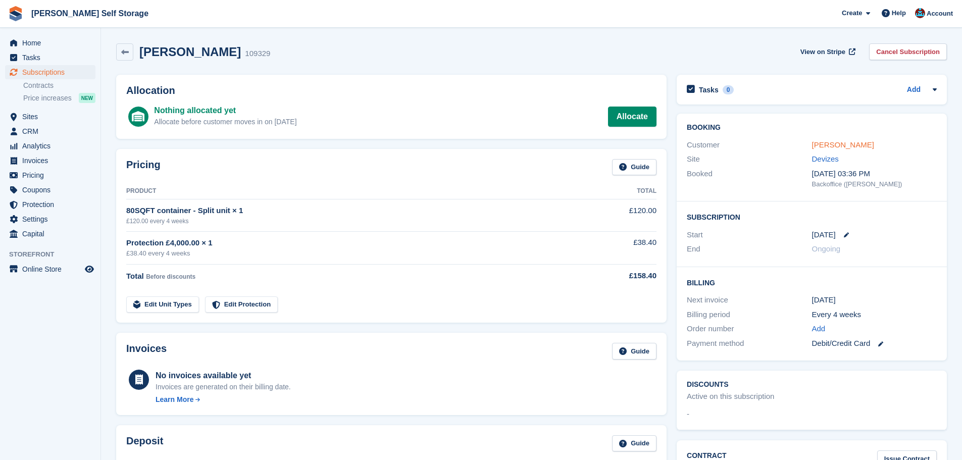
click at [845, 141] on link "[PERSON_NAME]" at bounding box center [843, 144] width 62 height 9
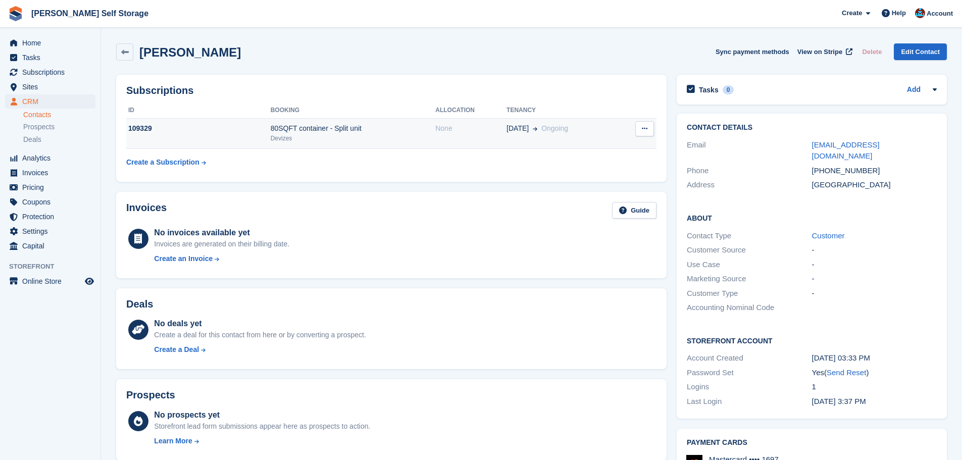
click at [559, 134] on td "[DATE] Ongoing" at bounding box center [563, 133] width 112 height 31
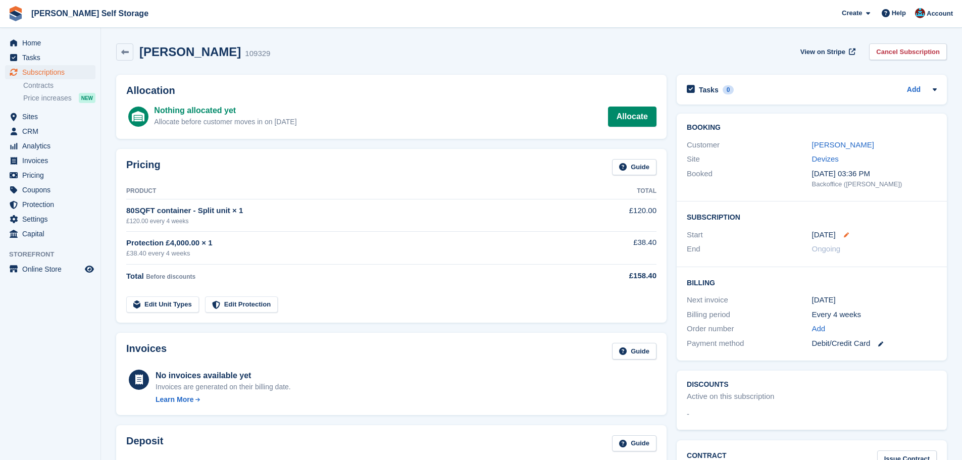
click at [844, 234] on icon at bounding box center [846, 234] width 5 height 5
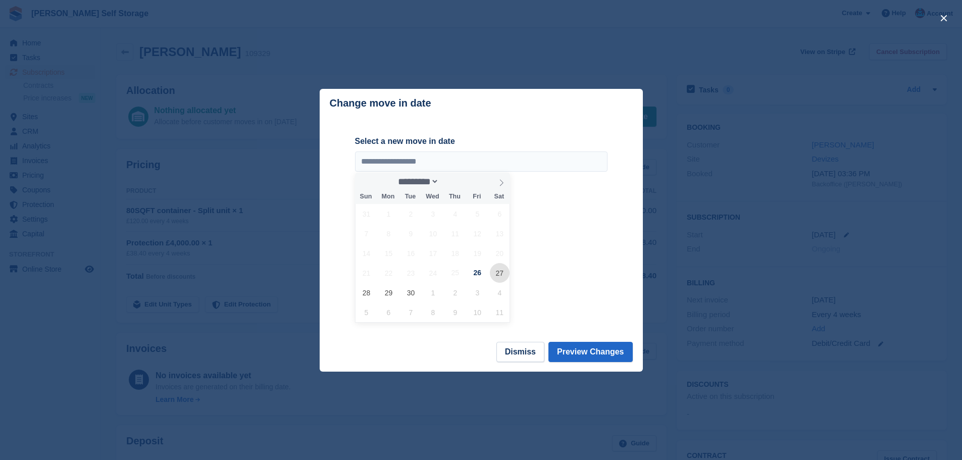
click at [497, 275] on span "27" at bounding box center [500, 273] width 20 height 20
type input "**********"
click at [592, 351] on button "Preview Changes" at bounding box center [591, 352] width 84 height 20
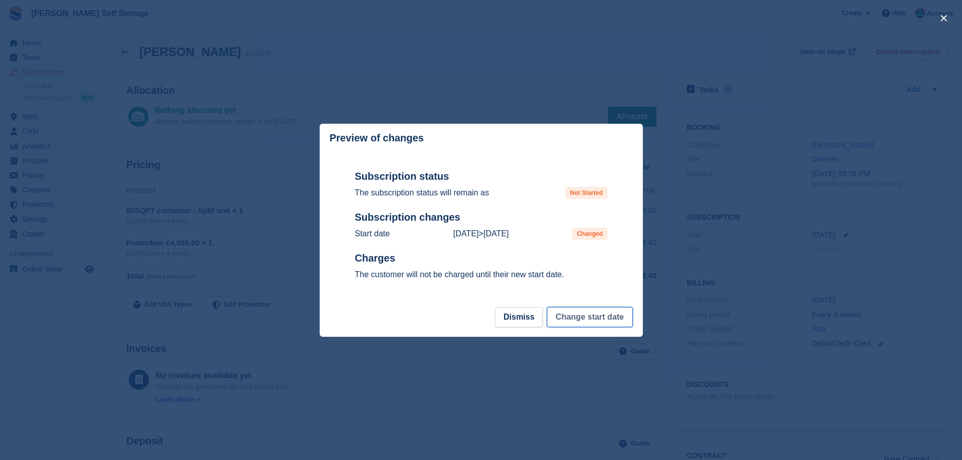
drag, startPoint x: 597, startPoint y: 321, endPoint x: 588, endPoint y: 321, distance: 9.1
click at [597, 321] on button "Change start date" at bounding box center [589, 317] width 85 height 20
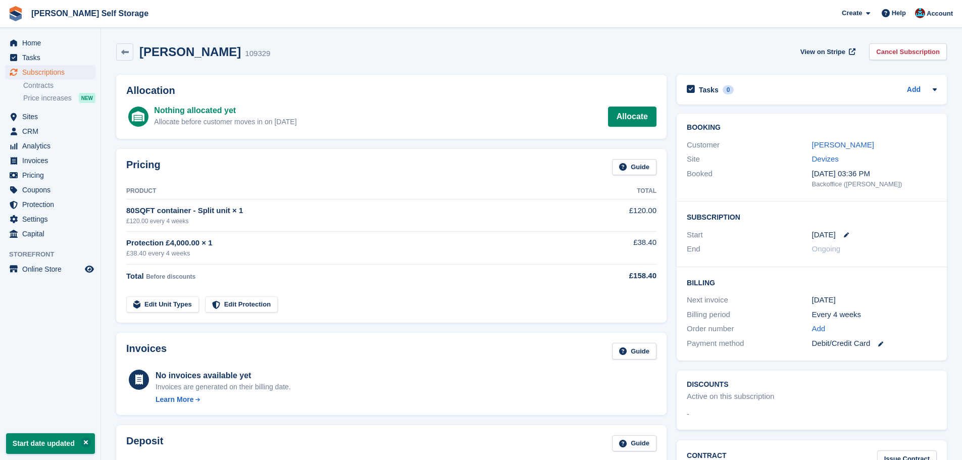
click at [338, 141] on div "Allocation Nothing allocated yet Allocate before customer moves in on 27 Sep Al…" at bounding box center [391, 107] width 561 height 74
click at [381, 137] on div "Allocation Nothing allocated yet Allocate before customer moves in on 27 Sep Al…" at bounding box center [391, 107] width 551 height 64
click at [385, 140] on div "Allocation Nothing allocated yet Allocate before customer moves in on 27 Sep Al…" at bounding box center [391, 107] width 561 height 74
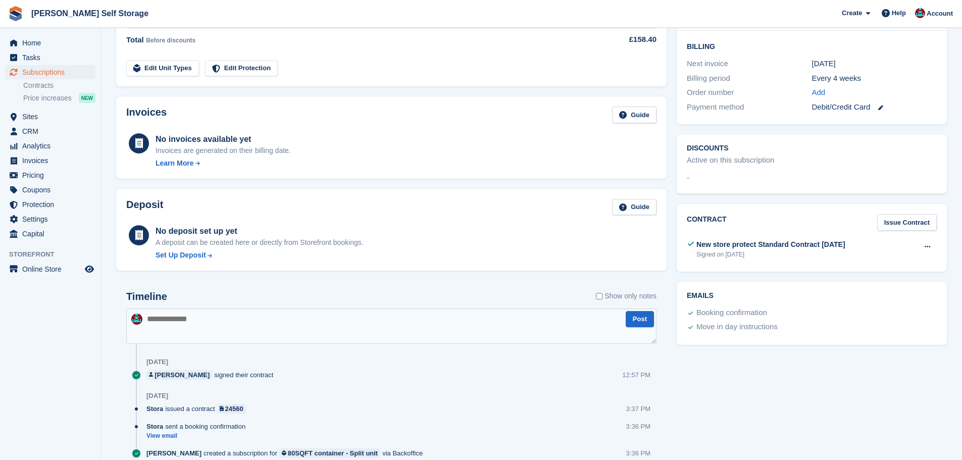
scroll to position [278, 0]
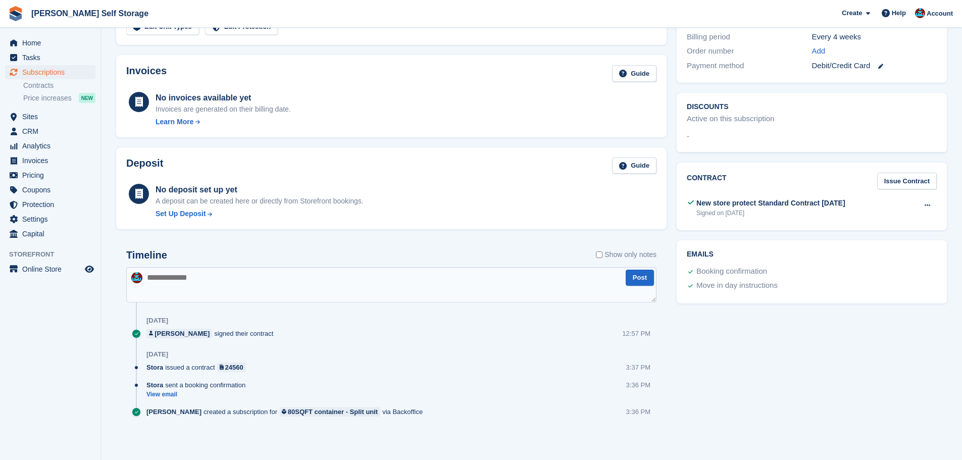
drag, startPoint x: 276, startPoint y: 291, endPoint x: 647, endPoint y: 321, distance: 372.4
click at [276, 286] on textarea at bounding box center [391, 284] width 530 height 35
type textarea "*"
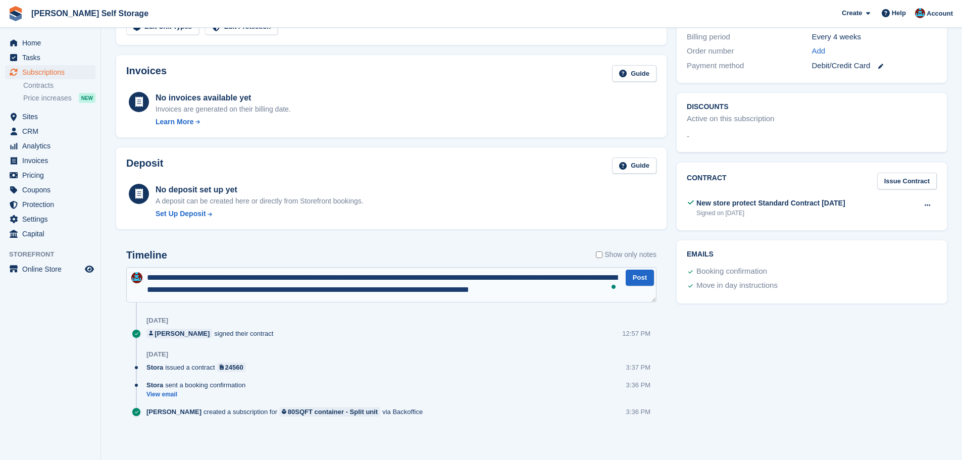
type textarea "**********"
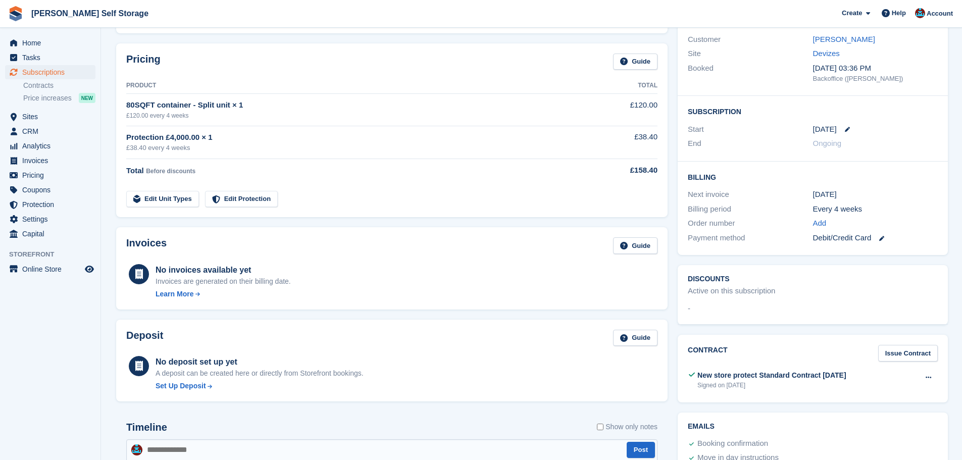
scroll to position [0, 0]
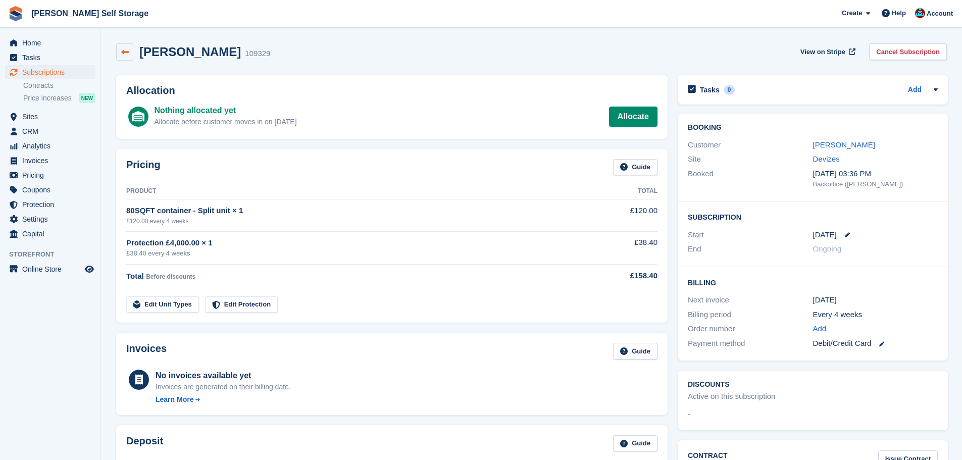
drag, startPoint x: 136, startPoint y: 46, endPoint x: 121, endPoint y: 49, distance: 15.4
click at [133, 47] on div "Hannah Webster 109329" at bounding box center [193, 51] width 154 height 17
drag, startPoint x: 121, startPoint y: 49, endPoint x: 129, endPoint y: 77, distance: 28.9
click at [121, 50] on icon at bounding box center [125, 52] width 8 height 8
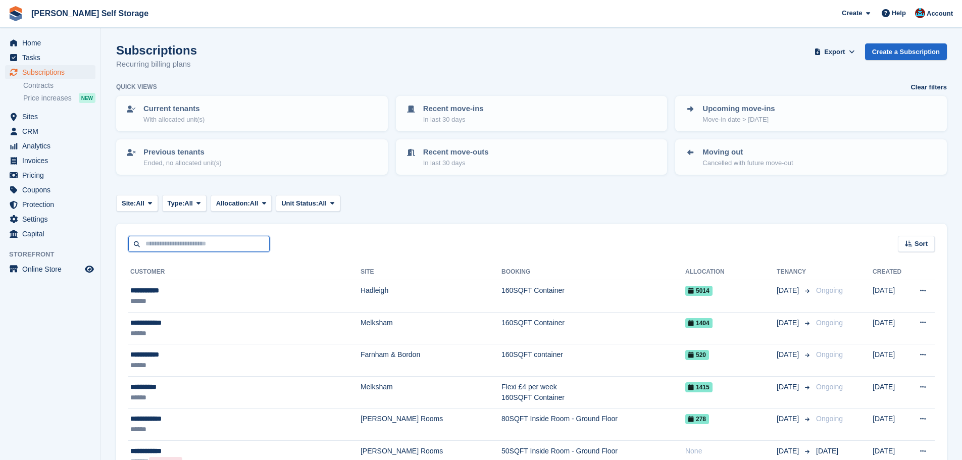
click at [204, 245] on input "text" at bounding box center [198, 244] width 141 height 17
type input "**********"
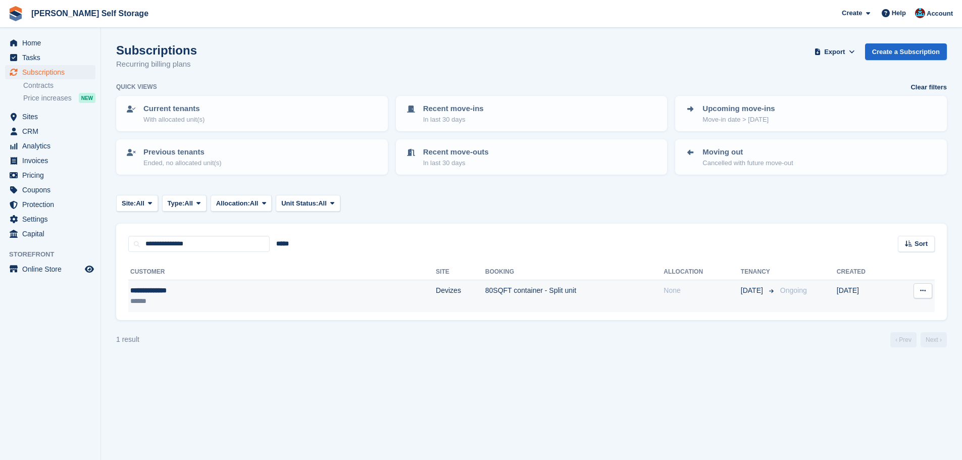
click at [436, 284] on td "Devizes" at bounding box center [461, 296] width 50 height 32
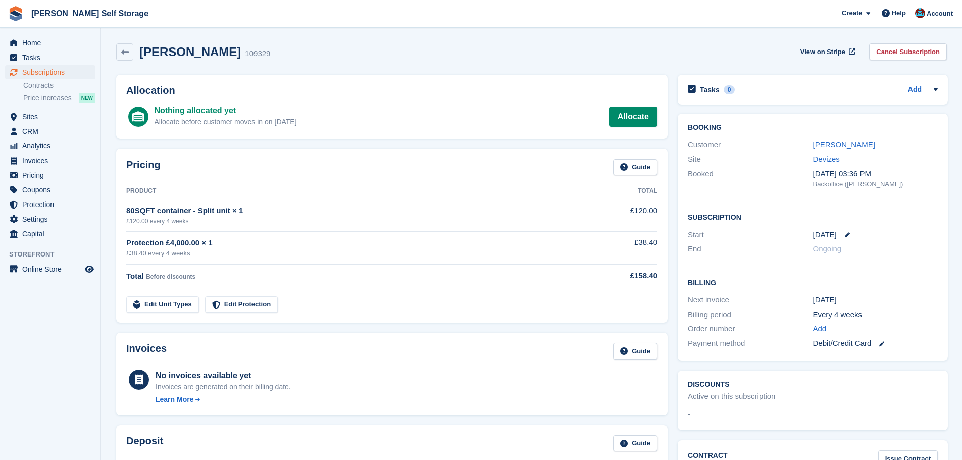
click at [337, 139] on div "Allocation Nothing allocated yet Allocate before customer moves in on [DATE] Al…" at bounding box center [392, 107] width 562 height 74
drag, startPoint x: 845, startPoint y: 232, endPoint x: 850, endPoint y: 239, distance: 8.6
click at [845, 232] on icon at bounding box center [847, 234] width 5 height 5
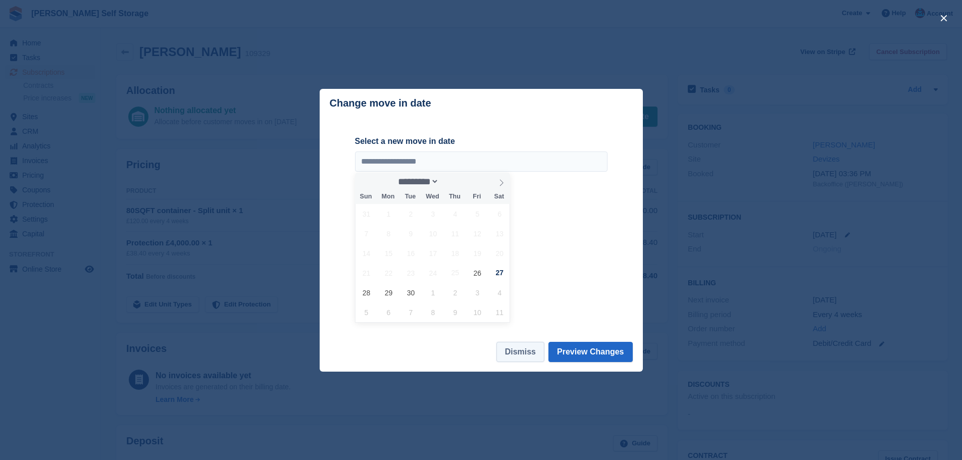
click at [530, 349] on button "Dismiss" at bounding box center [521, 352] width 48 height 20
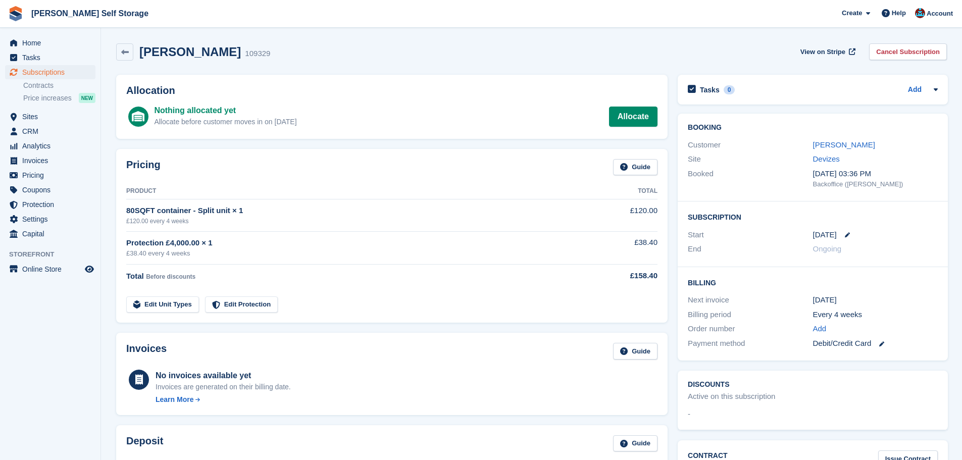
click at [383, 152] on div "Pricing Guide Product Total 80SQFT container - Split unit × 1 £120.00 every 4 w…" at bounding box center [392, 236] width 552 height 174
click at [393, 150] on div "Pricing Guide Product Total 80SQFT container - Split unit × 1 £120.00 every 4 w…" at bounding box center [392, 236] width 552 height 174
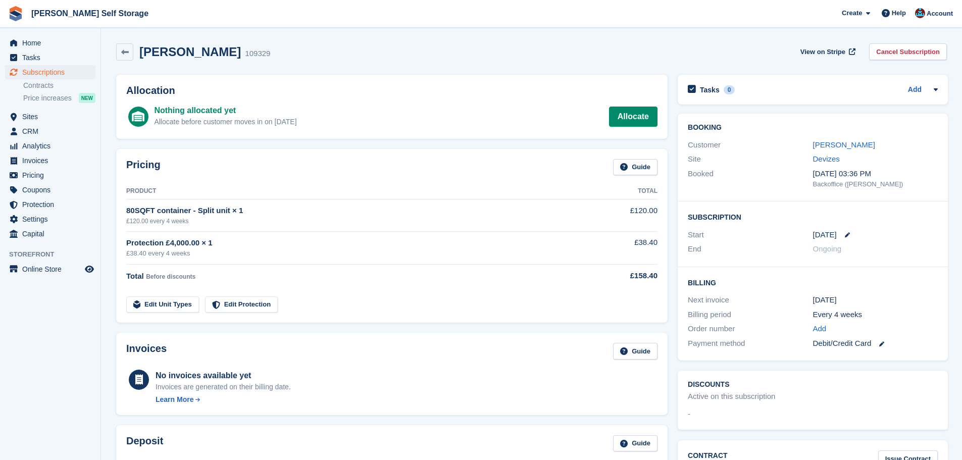
click at [393, 150] on div "Pricing Guide Product Total 80SQFT container - Split unit × 1 £120.00 every 4 w…" at bounding box center [392, 236] width 552 height 174
click at [392, 150] on div "Pricing Guide Product Total 80SQFT container - Split unit × 1 £120.00 every 4 w…" at bounding box center [392, 236] width 552 height 174
drag, startPoint x: 632, startPoint y: 277, endPoint x: 656, endPoint y: 277, distance: 23.2
click at [656, 277] on div "£158.40" at bounding box center [616, 276] width 81 height 12
click at [641, 299] on td at bounding box center [616, 298] width 81 height 29
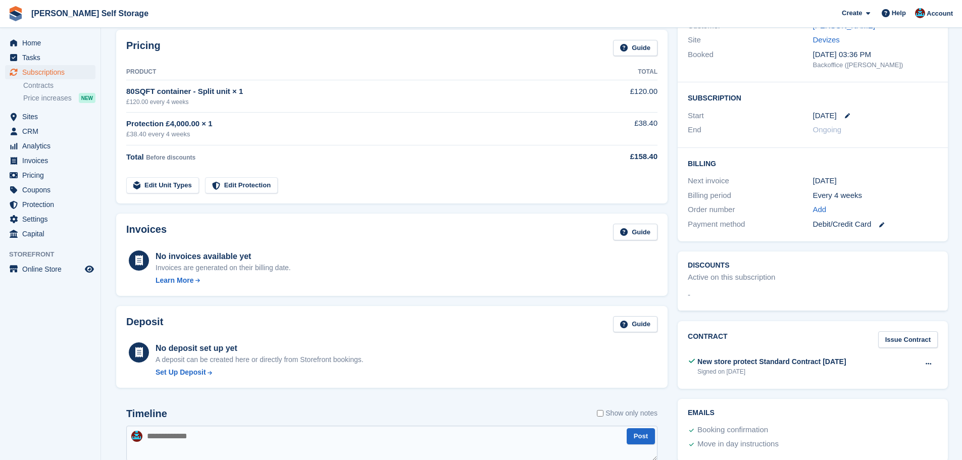
scroll to position [152, 0]
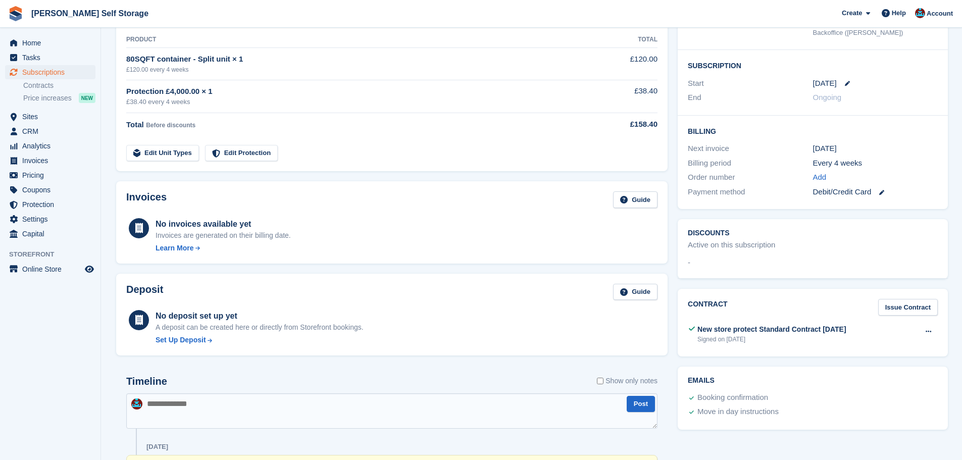
click at [335, 174] on div "Pricing Guide Product Total 80SQFT container - Split unit × 1 £120.00 every 4 w…" at bounding box center [392, 84] width 562 height 184
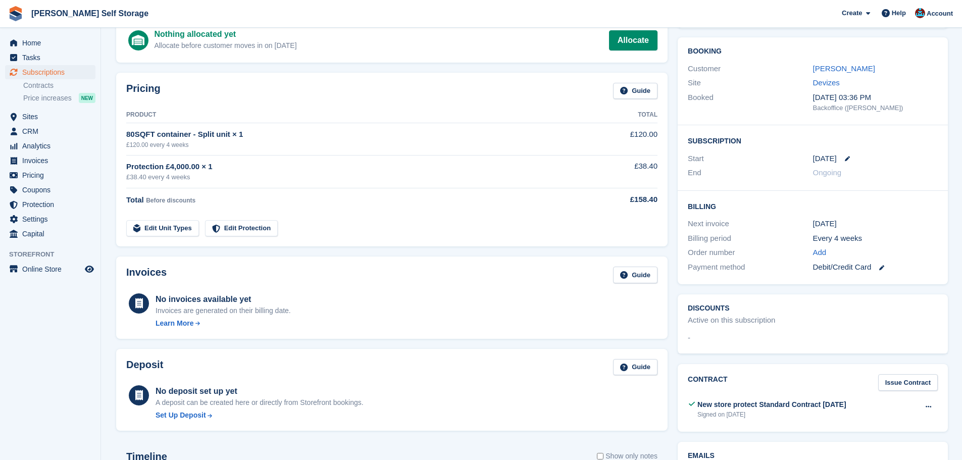
scroll to position [0, 0]
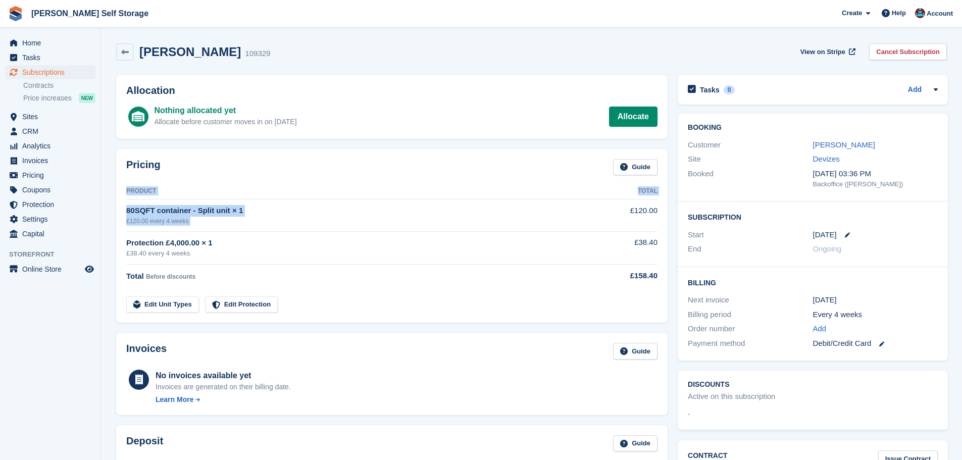
drag, startPoint x: 624, startPoint y: 209, endPoint x: 663, endPoint y: 282, distance: 82.5
click at [663, 282] on div "Pricing Guide Product Total 80SQFT container - Split unit × 1 £120.00 every 4 w…" at bounding box center [392, 236] width 552 height 174
click at [663, 293] on div "Pricing Guide Product Total 80SQFT container - Split unit × 1 £120.00 every 4 w…" at bounding box center [392, 236] width 552 height 174
click at [663, 294] on div "Pricing Guide Product Total 80SQFT container - Split unit × 1 £120.00 every 4 w…" at bounding box center [392, 236] width 552 height 174
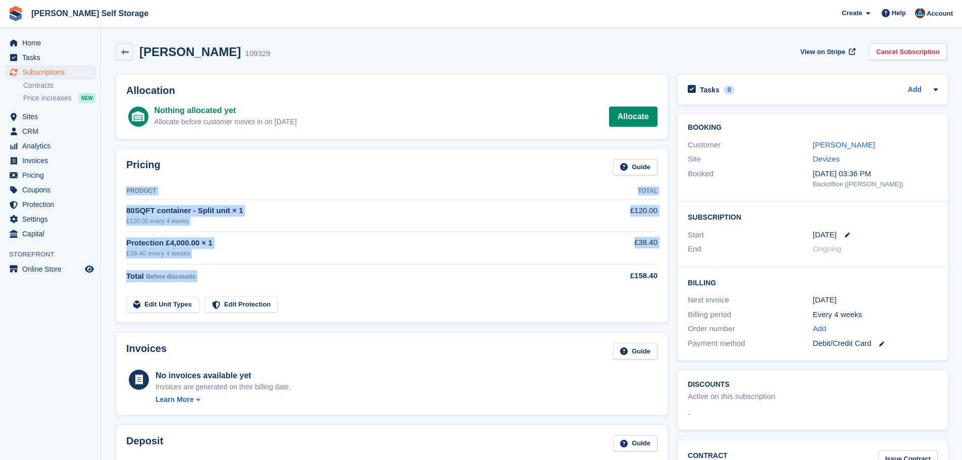
drag, startPoint x: 632, startPoint y: 276, endPoint x: 660, endPoint y: 281, distance: 28.2
click at [660, 281] on div "Pricing Guide Product Total 80SQFT container - Split unit × 1 £120.00 every 4 w…" at bounding box center [392, 236] width 552 height 174
click at [641, 301] on td at bounding box center [616, 298] width 81 height 29
drag, startPoint x: 632, startPoint y: 274, endPoint x: 650, endPoint y: 290, distance: 24.0
click at [657, 276] on div "Pricing Guide Product Total 80SQFT container - Split unit × 1 £120.00 every 4 w…" at bounding box center [392, 236] width 552 height 174
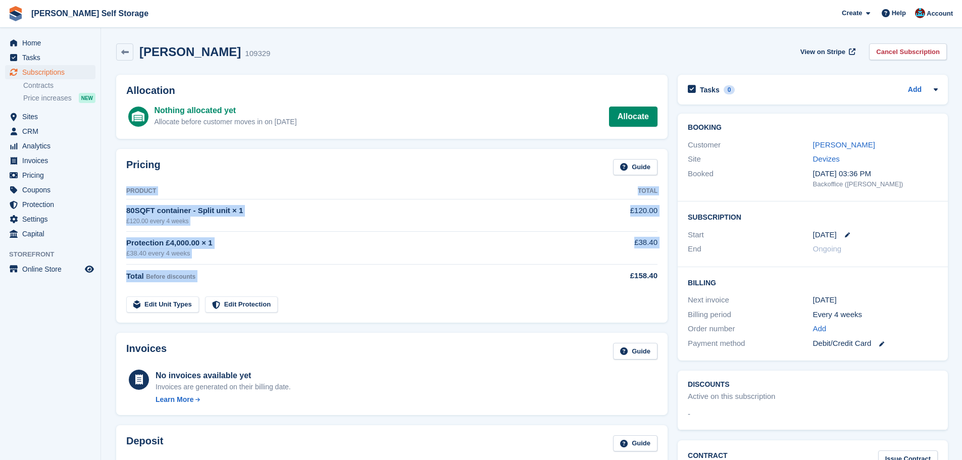
click at [646, 300] on td at bounding box center [616, 298] width 81 height 29
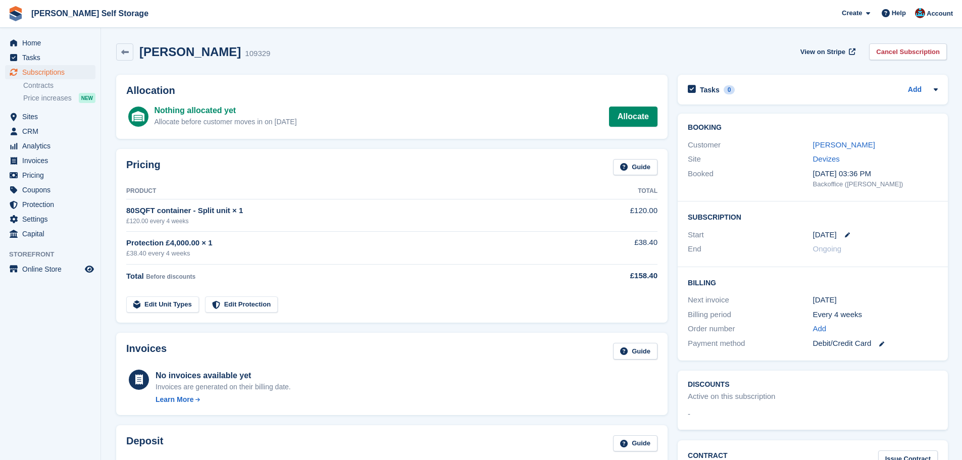
click at [178, 307] on link "Edit Unit Types" at bounding box center [162, 305] width 73 height 17
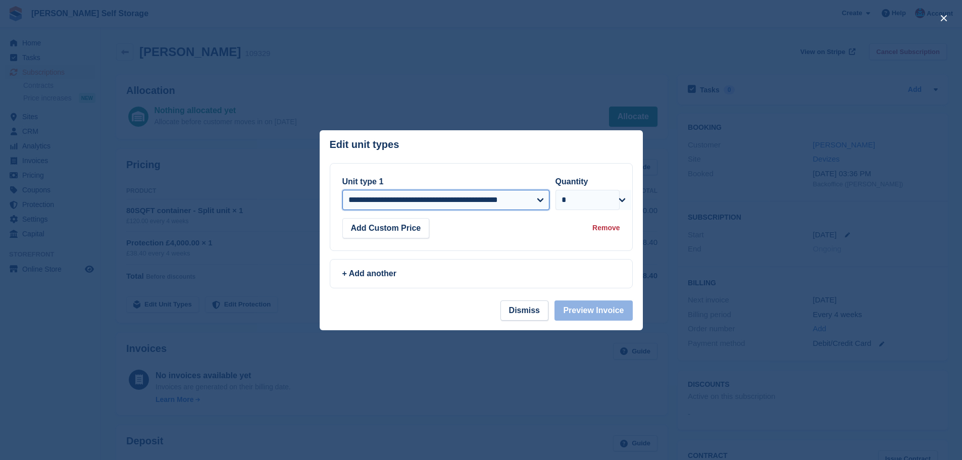
click at [438, 192] on select "**********" at bounding box center [445, 200] width 207 height 20
select select "*****"
click at [342, 190] on select "**********" at bounding box center [445, 200] width 207 height 20
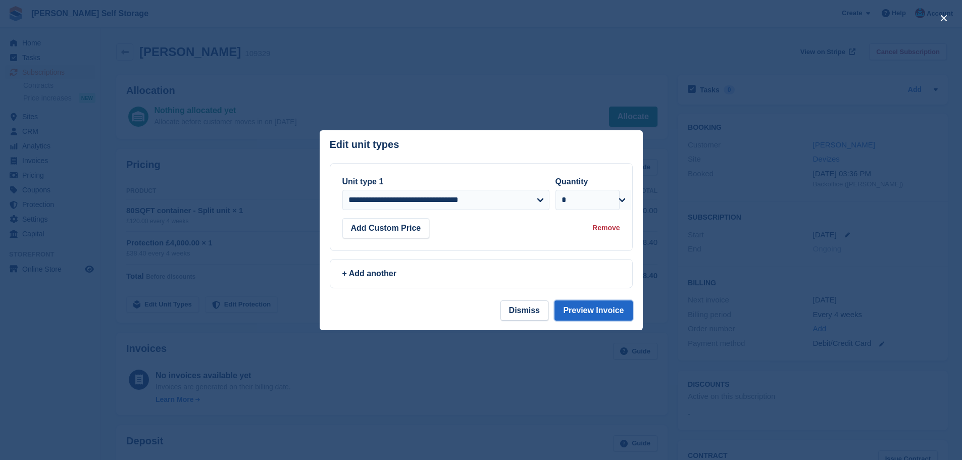
click at [579, 312] on button "Preview Invoice" at bounding box center [594, 311] width 78 height 20
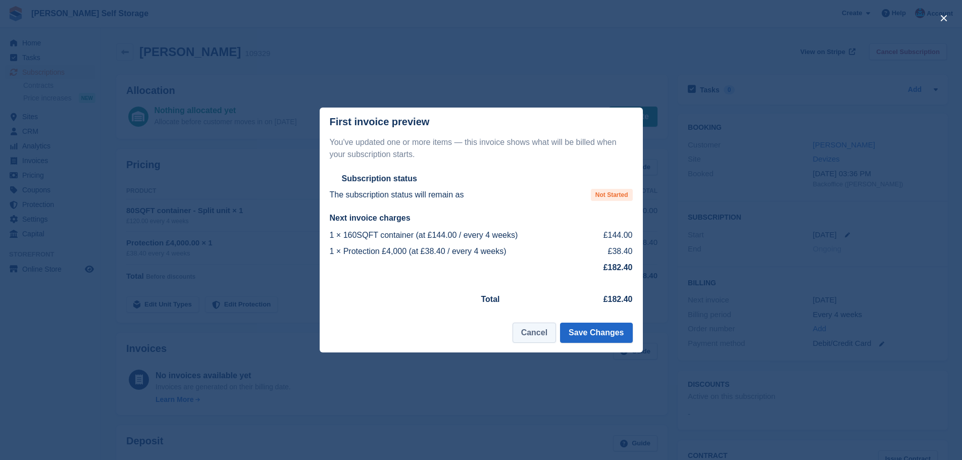
click at [548, 335] on button "Cancel" at bounding box center [534, 333] width 43 height 20
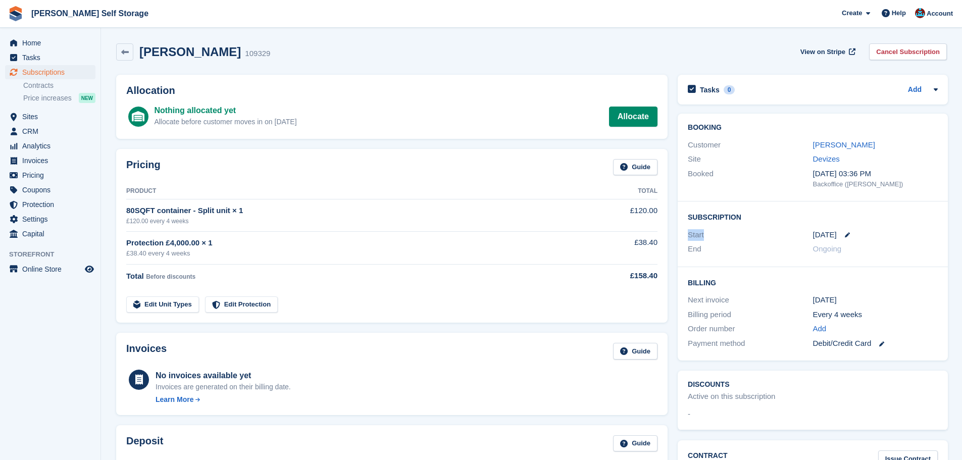
drag, startPoint x: 708, startPoint y: 232, endPoint x: 683, endPoint y: 236, distance: 25.1
click at [683, 236] on div "Subscription Start [DATE] End Ongoing" at bounding box center [813, 235] width 270 height 66
click at [706, 250] on div "End" at bounding box center [750, 249] width 125 height 12
drag, startPoint x: 700, startPoint y: 250, endPoint x: 684, endPoint y: 251, distance: 15.2
click at [685, 251] on div "Subscription Start [DATE] End Ongoing" at bounding box center [813, 235] width 270 height 66
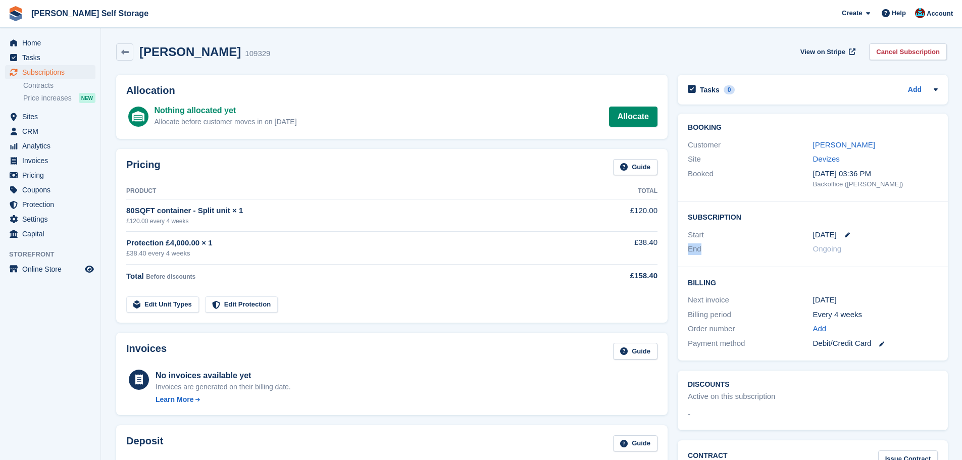
click at [697, 251] on div "End" at bounding box center [750, 249] width 125 height 12
click at [702, 252] on div "End" at bounding box center [750, 249] width 125 height 12
drag, startPoint x: 686, startPoint y: 221, endPoint x: 749, endPoint y: 226, distance: 62.3
click at [749, 226] on div "Subscription Start [DATE] End Ongoing" at bounding box center [813, 235] width 270 height 66
click at [744, 236] on div "Start" at bounding box center [750, 235] width 125 height 12
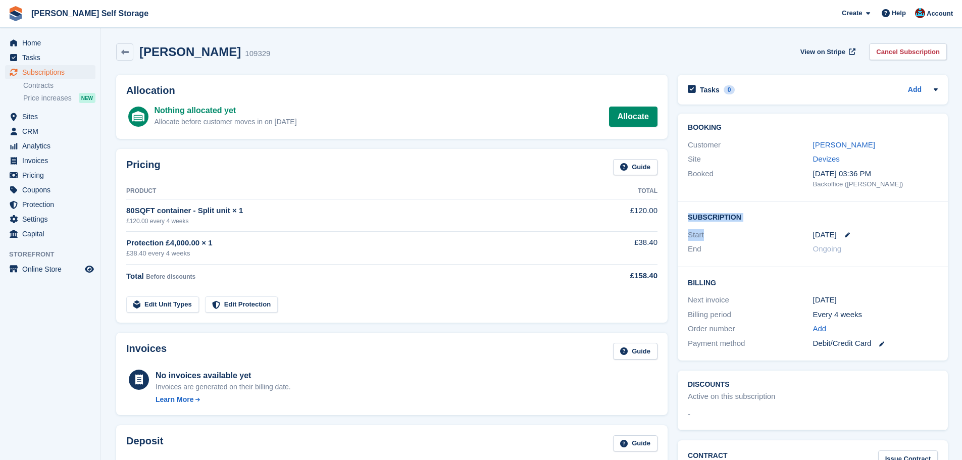
click at [744, 237] on div "Start" at bounding box center [750, 235] width 125 height 12
click at [477, 154] on div "Pricing Guide Product Total 80SQFT container - Split unit × 1 £120.00 every 4 w…" at bounding box center [392, 236] width 552 height 174
click at [467, 150] on div "Pricing Guide Product Total 80SQFT container - Split unit × 1 £120.00 every 4 w…" at bounding box center [392, 236] width 552 height 174
click at [845, 238] on div "[DATE]" at bounding box center [875, 235] width 125 height 12
click at [845, 236] on icon at bounding box center [847, 234] width 5 height 5
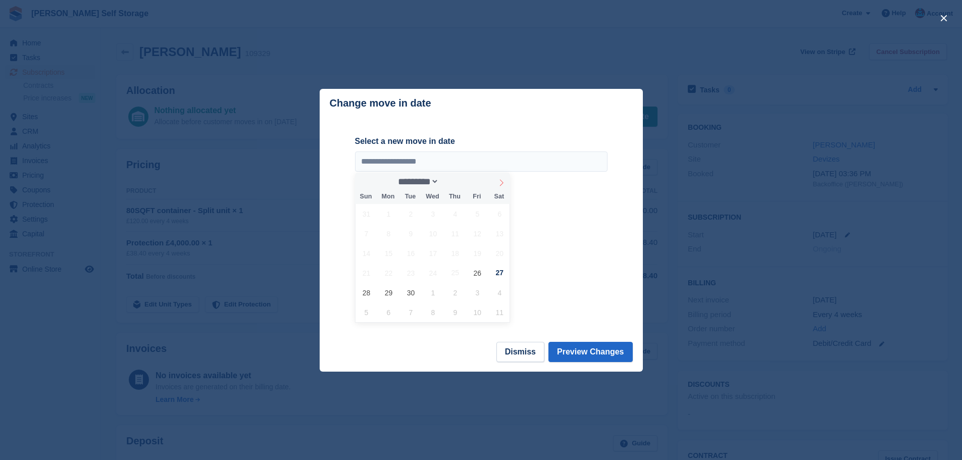
click at [498, 185] on span at bounding box center [501, 181] width 17 height 17
select select "*"
click at [437, 214] on span "1" at bounding box center [433, 214] width 20 height 20
type input "**********"
click at [601, 351] on button "Preview Changes" at bounding box center [591, 352] width 84 height 20
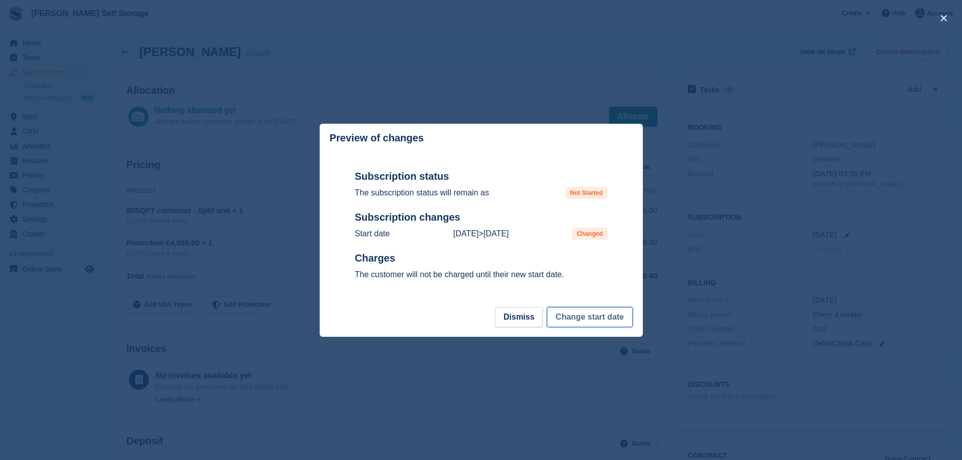
drag, startPoint x: 587, startPoint y: 310, endPoint x: 553, endPoint y: 316, distance: 34.9
click at [587, 312] on button "Change start date" at bounding box center [589, 317] width 85 height 20
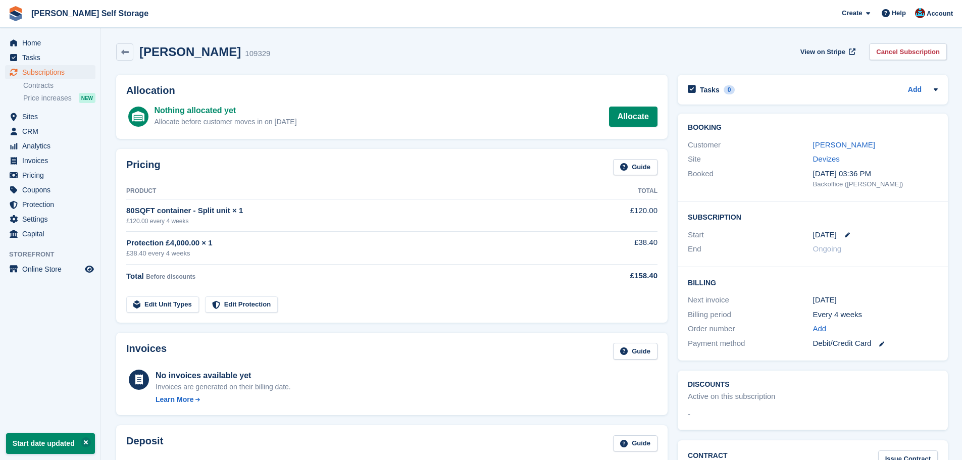
click at [309, 161] on div "Pricing Guide" at bounding box center [391, 170] width 531 height 23
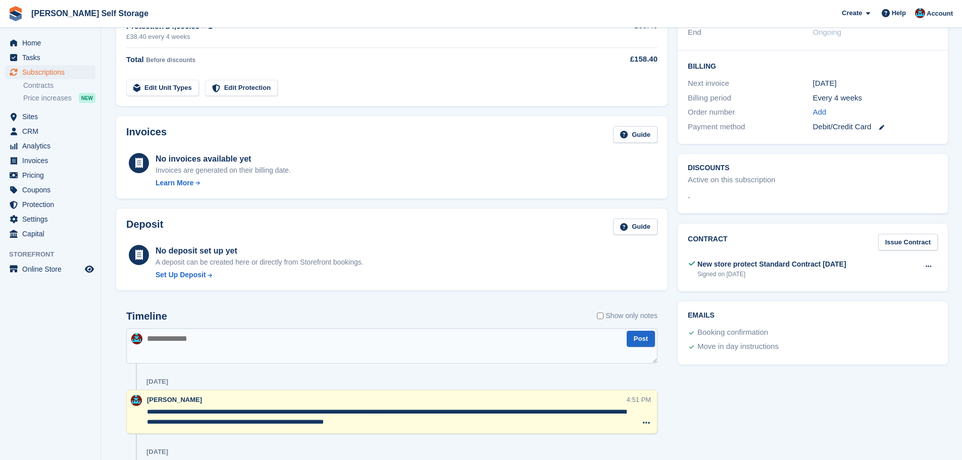
scroll to position [348, 0]
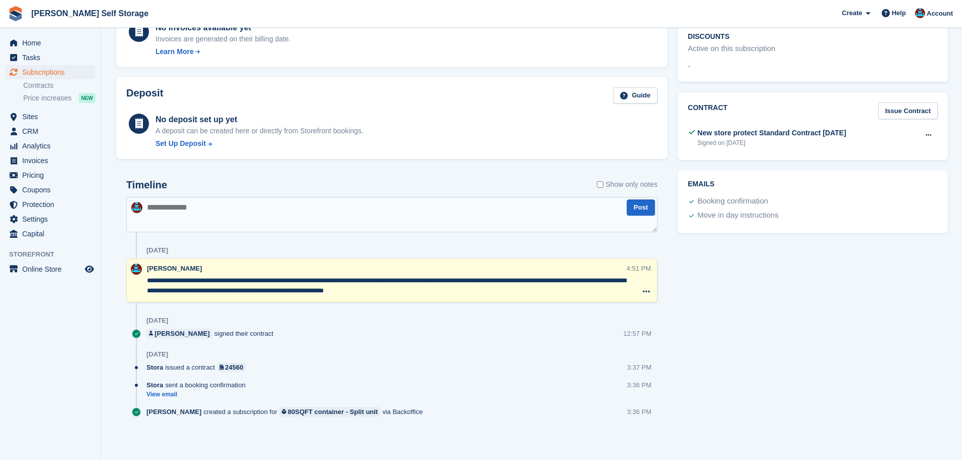
click at [327, 227] on textarea at bounding box center [391, 214] width 531 height 35
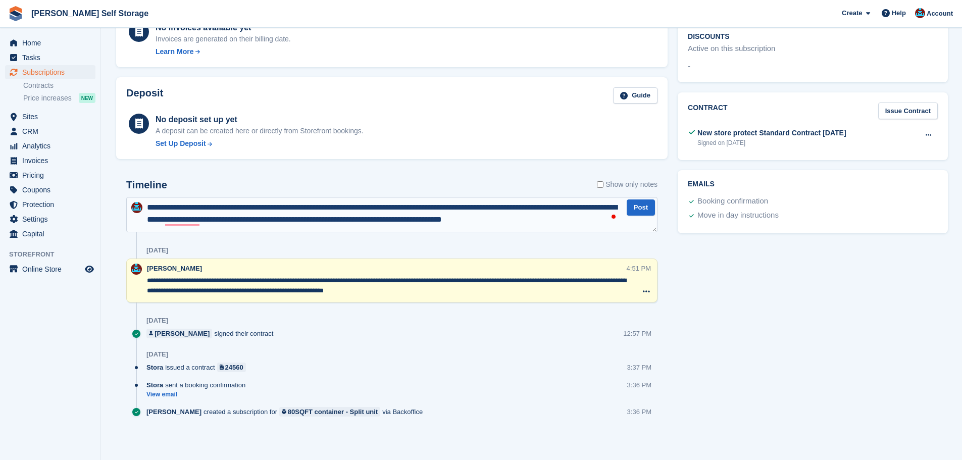
type textarea "**********"
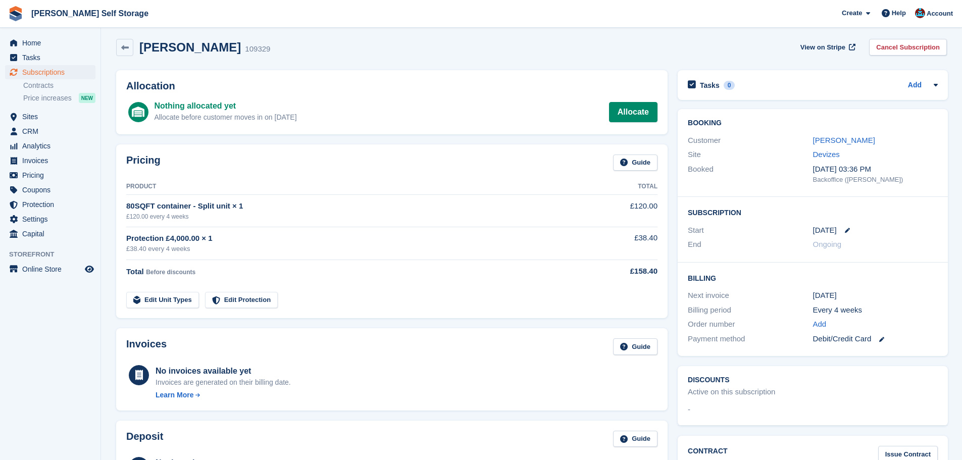
scroll to position [0, 0]
